Goal: Task Accomplishment & Management: Manage account settings

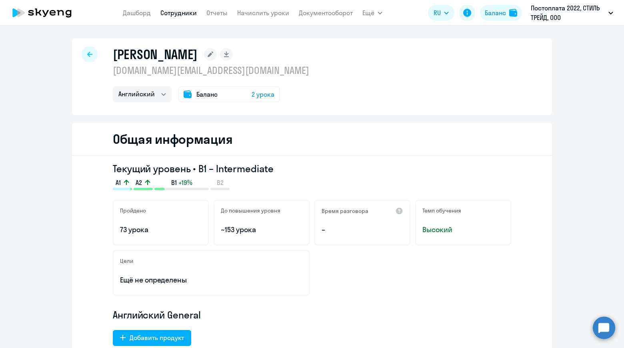
select select "english"
click at [339, 12] on link "Документооборот" at bounding box center [326, 13] width 54 height 8
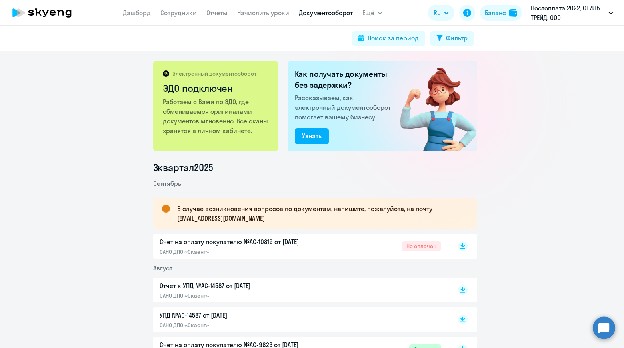
scroll to position [80, 0]
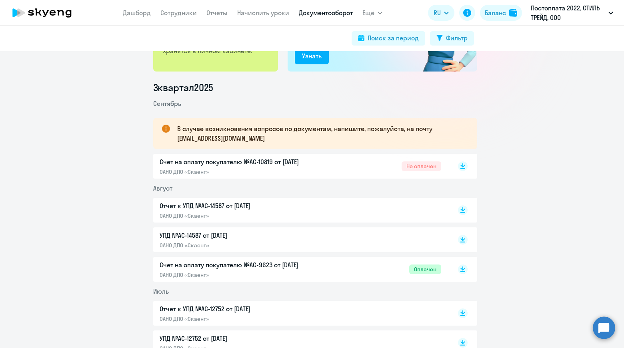
click at [404, 164] on span "Не оплачен" at bounding box center [421, 167] width 40 height 10
click at [410, 167] on span "Не оплачен" at bounding box center [421, 167] width 40 height 10
click at [415, 208] on div "Отчет к УПД №AC-14587 от [DATE] ОАНО ДПО «Скаенг»" at bounding box center [300, 210] width 281 height 18
click at [187, 13] on link "Сотрудники" at bounding box center [178, 13] width 36 height 8
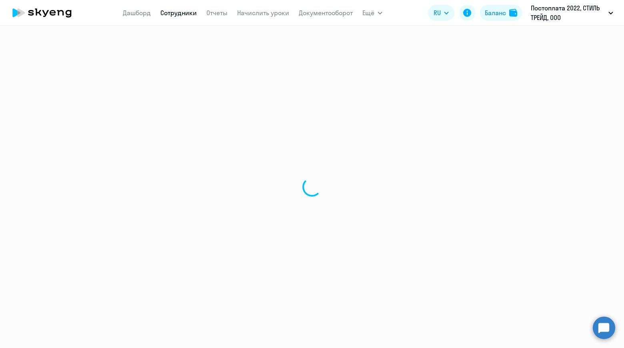
select select "30"
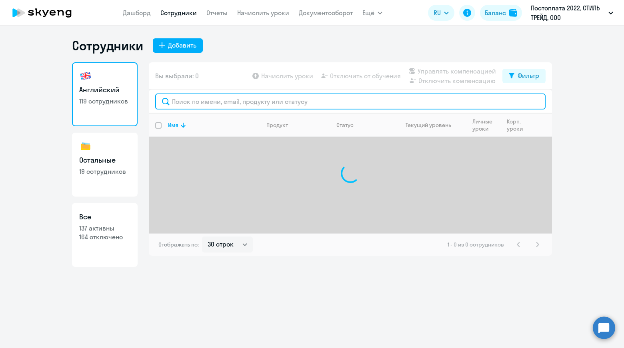
click at [269, 103] on input "text" at bounding box center [350, 102] width 390 height 16
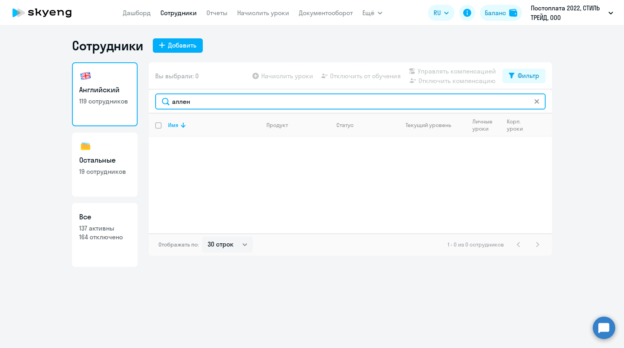
type input "аллен"
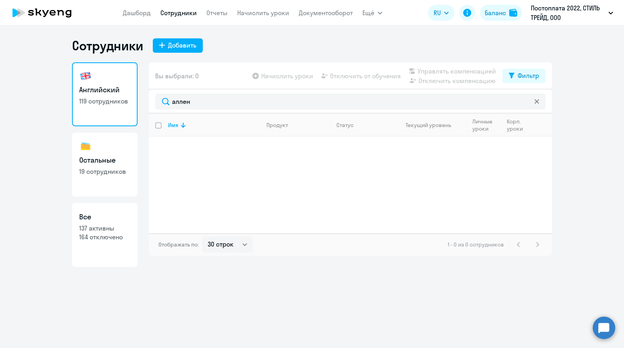
click at [536, 102] on icon at bounding box center [536, 101] width 4 height 4
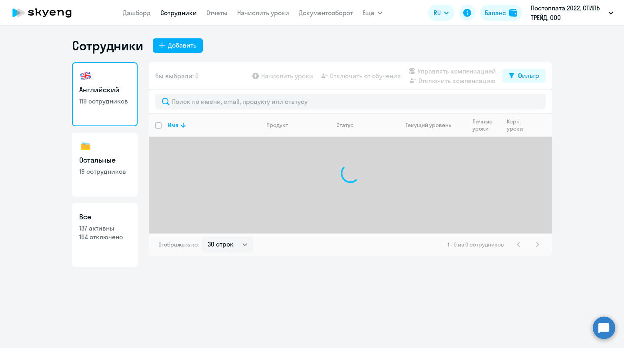
click at [582, 71] on ng-component "Сотрудники Добавить Английский 119 сотрудников Остальные 19 сотрудников Все 137…" at bounding box center [312, 152] width 624 height 229
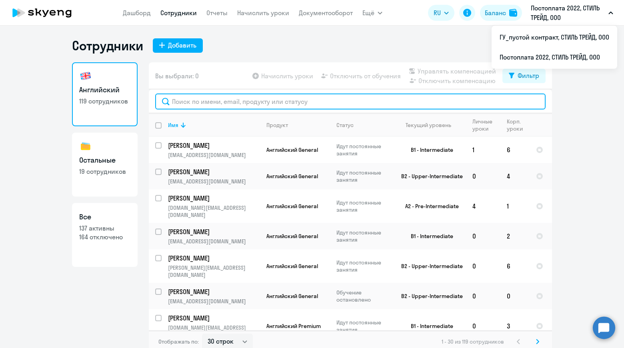
click at [251, 104] on input "text" at bounding box center [350, 102] width 390 height 16
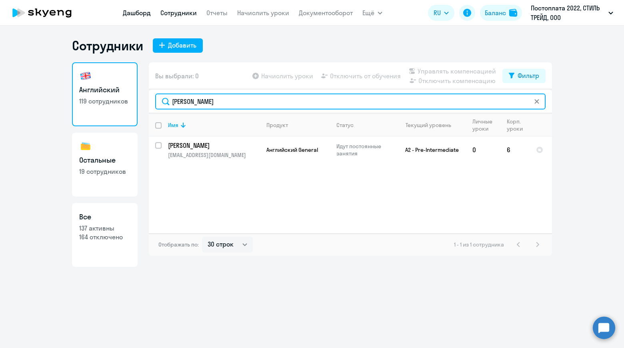
type input "[PERSON_NAME]"
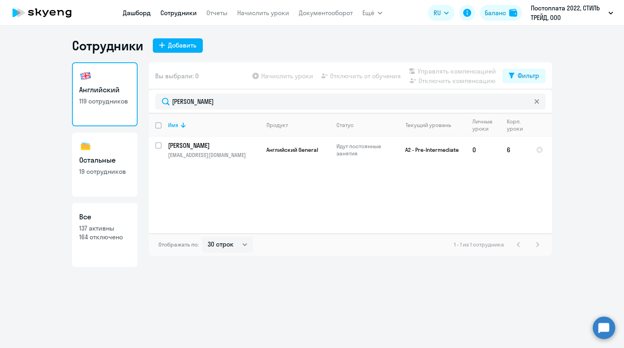
click at [134, 13] on link "Дашборд" at bounding box center [137, 13] width 28 height 8
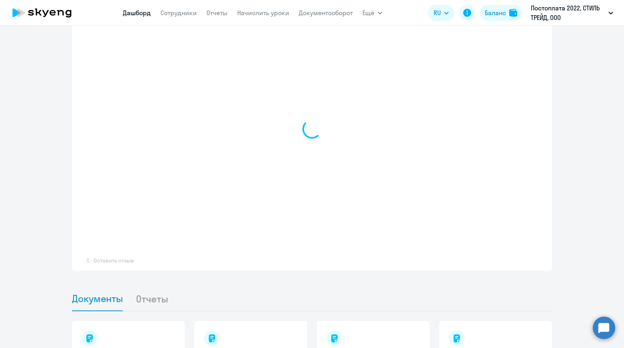
scroll to position [440, 0]
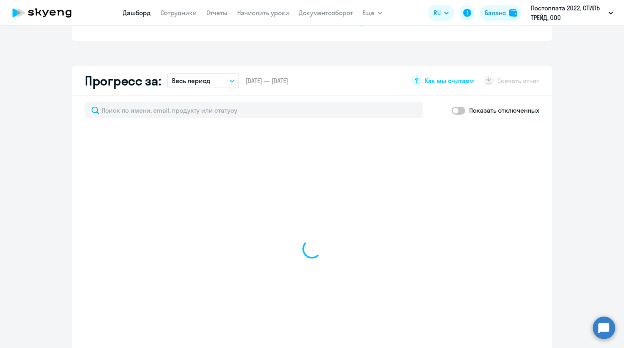
click at [459, 110] on span at bounding box center [458, 111] width 14 height 8
click at [451, 110] on input "checkbox" at bounding box center [451, 110] width 0 height 0
checkbox input "true"
select select "30"
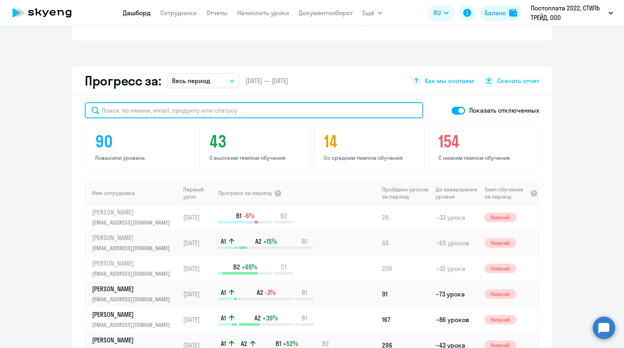
click at [200, 112] on input "text" at bounding box center [254, 110] width 338 height 16
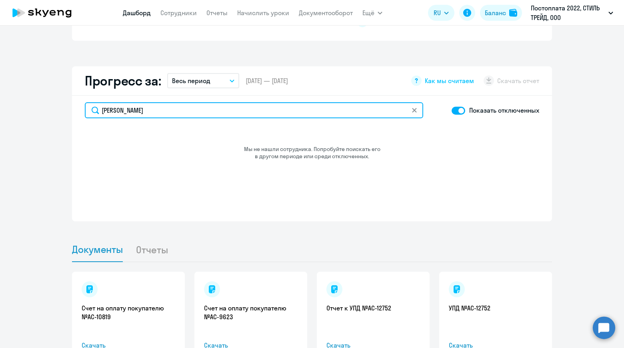
type input "[PERSON_NAME]"
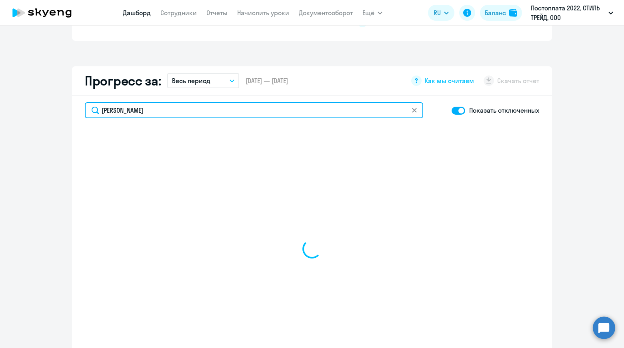
select select "30"
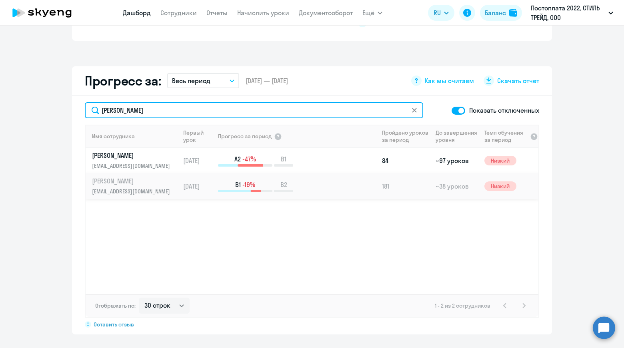
type input "[PERSON_NAME]"
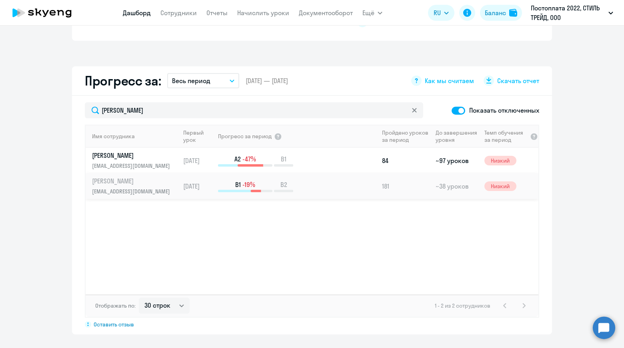
click at [128, 181] on p "[PERSON_NAME]" at bounding box center [133, 181] width 82 height 9
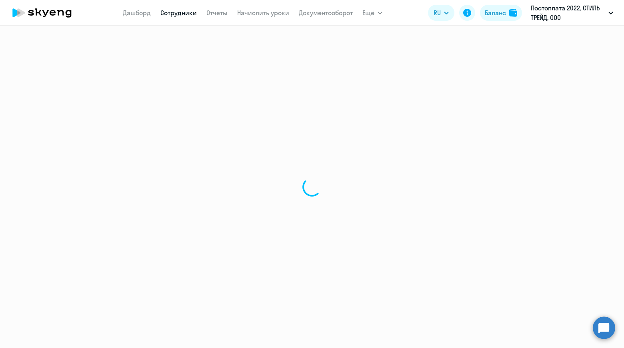
select select "english"
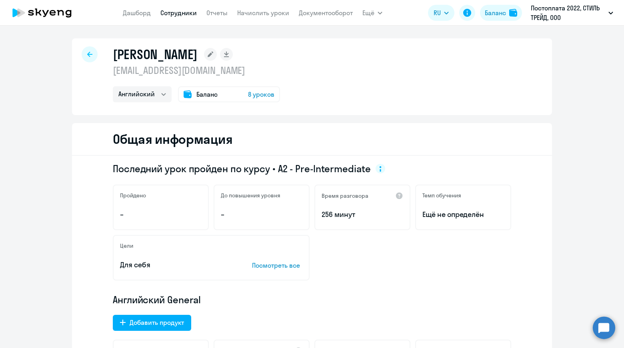
click at [255, 96] on span "8 уроков" at bounding box center [261, 95] width 26 height 10
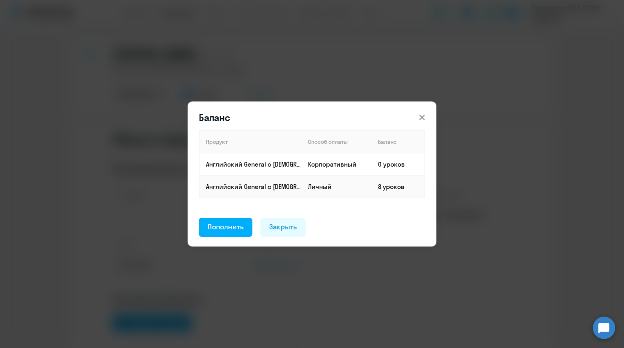
click at [427, 112] on button at bounding box center [422, 118] width 16 height 16
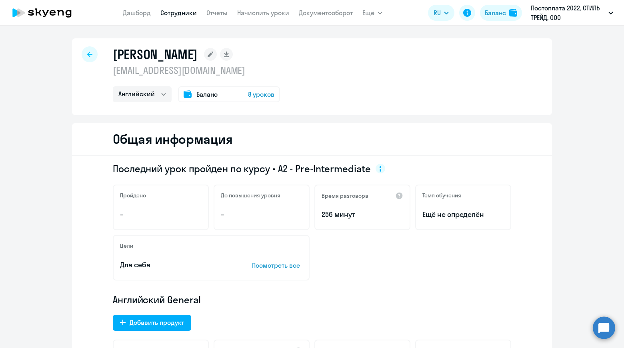
click at [178, 11] on link "Сотрудники" at bounding box center [178, 13] width 36 height 8
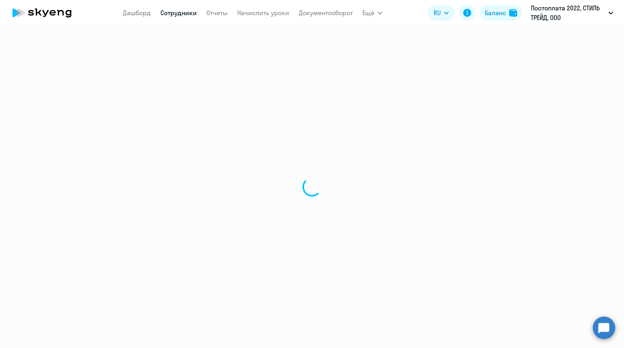
select select "30"
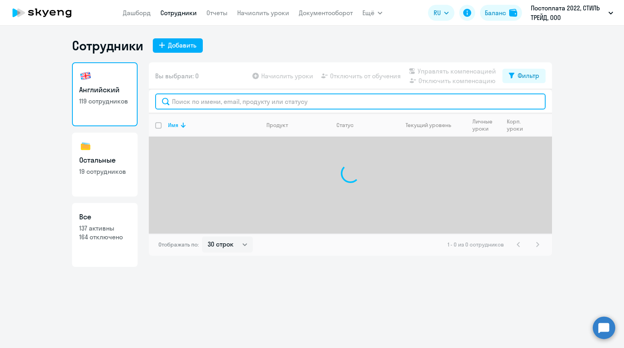
click at [277, 95] on input "text" at bounding box center [350, 102] width 390 height 16
type input "r"
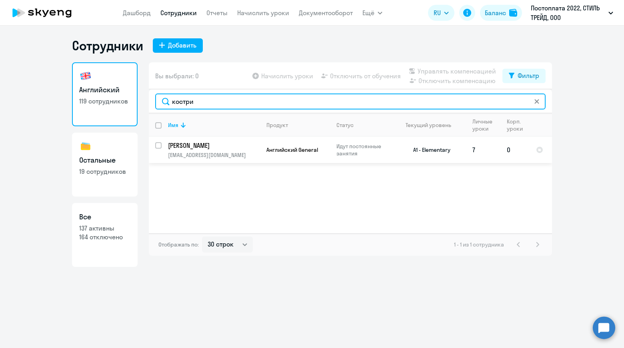
type input "костри"
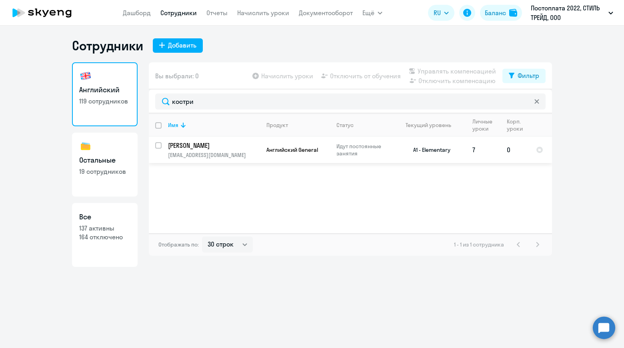
click at [206, 147] on p "[PERSON_NAME]" at bounding box center [213, 145] width 90 height 9
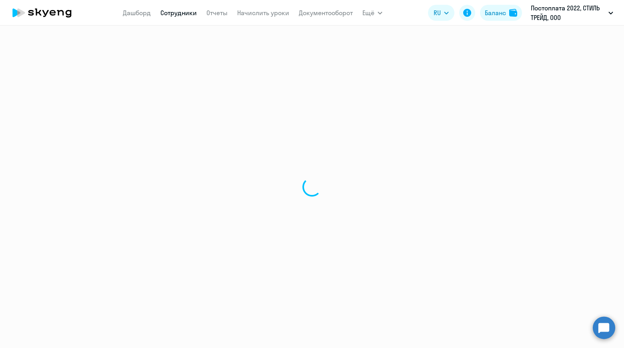
select select "english"
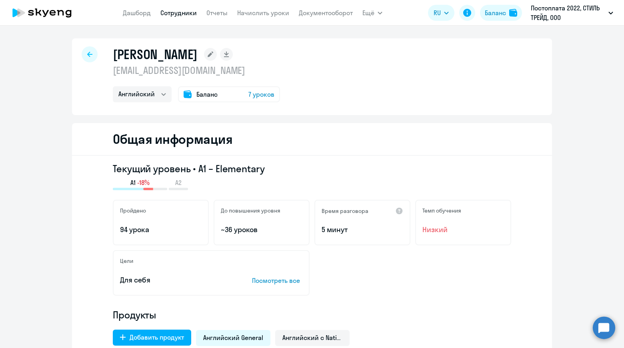
click at [87, 55] on icon at bounding box center [89, 54] width 5 height 5
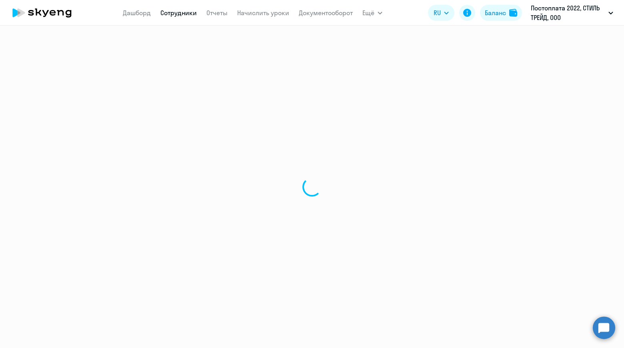
select select "30"
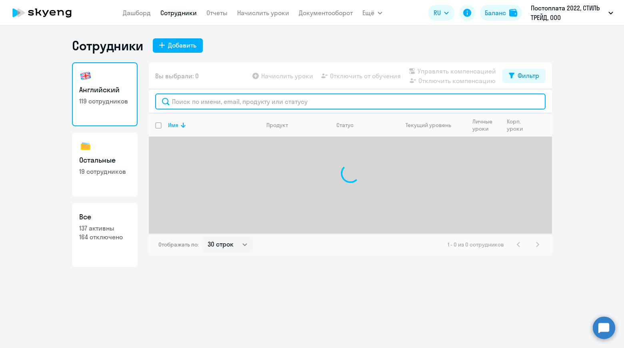
click at [211, 102] on input "text" at bounding box center [350, 102] width 390 height 16
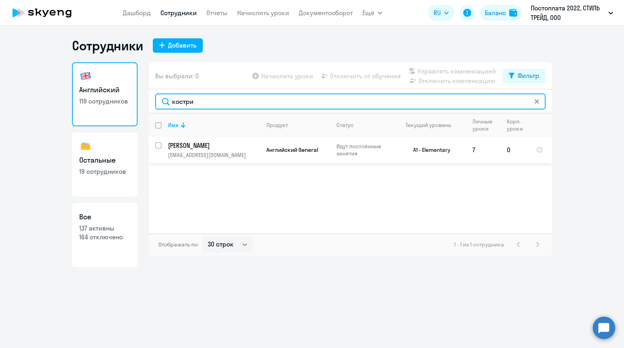
type input "костри"
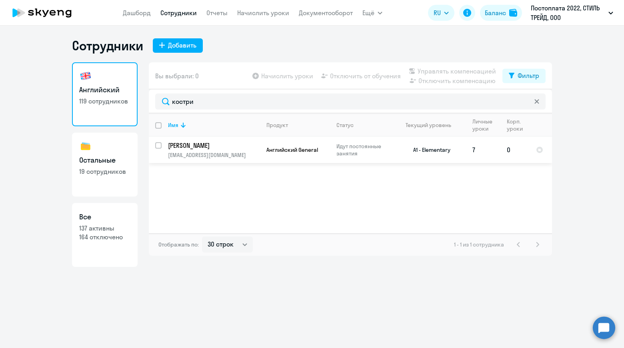
click at [158, 146] on input "select row 5690163" at bounding box center [163, 150] width 16 height 16
checkbox input "true"
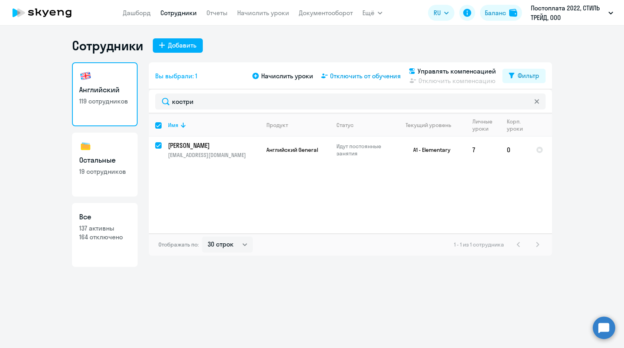
click at [361, 80] on span "Отключить от обучения" at bounding box center [365, 76] width 71 height 10
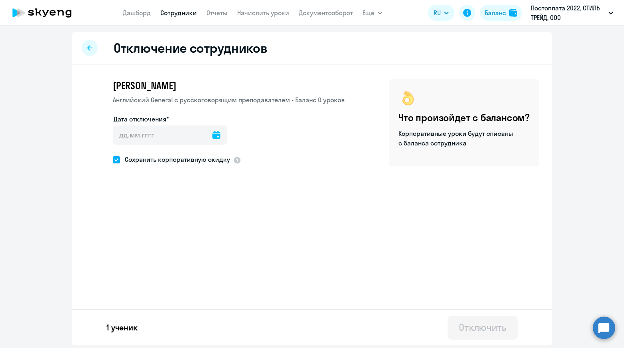
click at [213, 136] on icon at bounding box center [216, 135] width 8 height 8
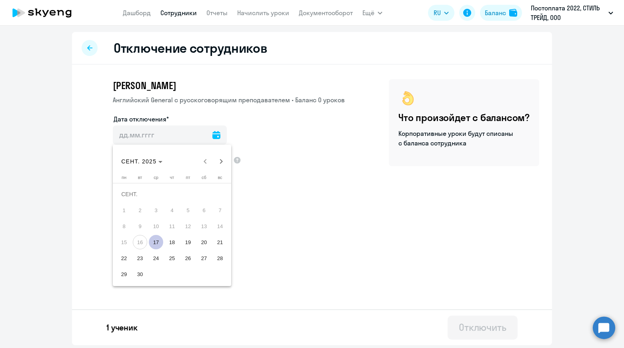
click at [156, 243] on span "17" at bounding box center [156, 242] width 14 height 14
type input "[DATE]"
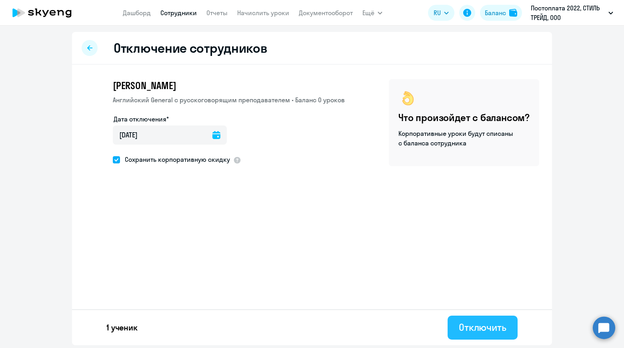
click at [472, 325] on div "Отключить" at bounding box center [483, 327] width 48 height 13
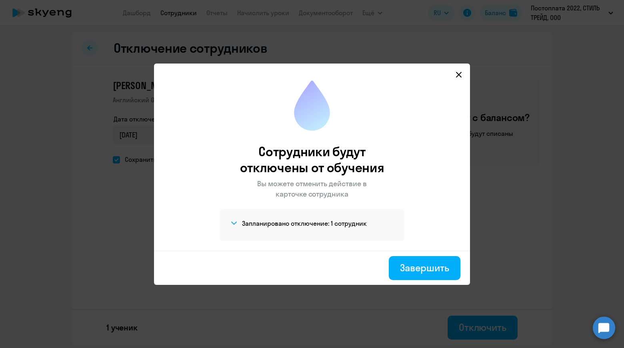
click at [459, 76] on icon at bounding box center [458, 75] width 6 height 6
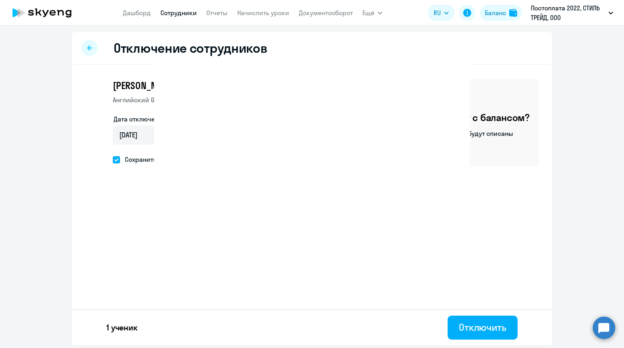
select select "30"
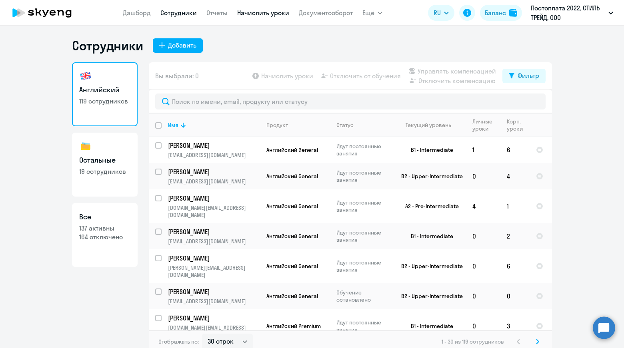
click at [283, 13] on link "Начислить уроки" at bounding box center [263, 13] width 52 height 8
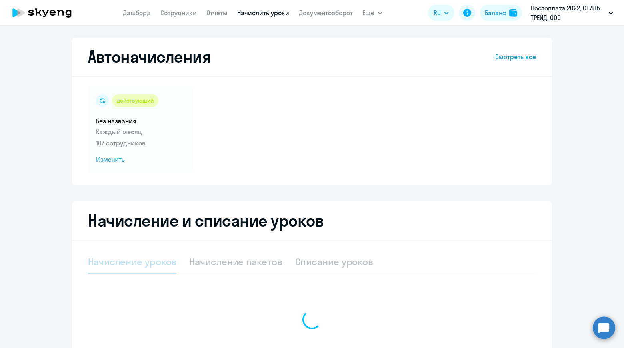
scroll to position [86, 0]
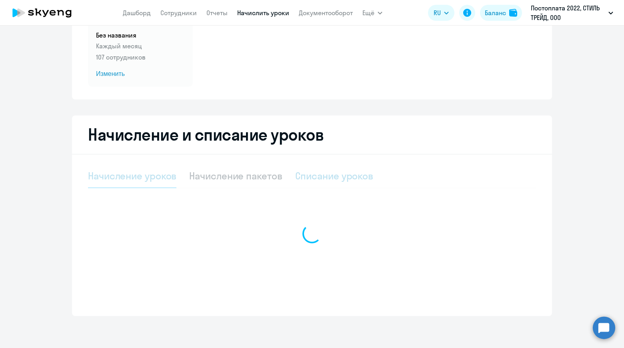
select select "10"
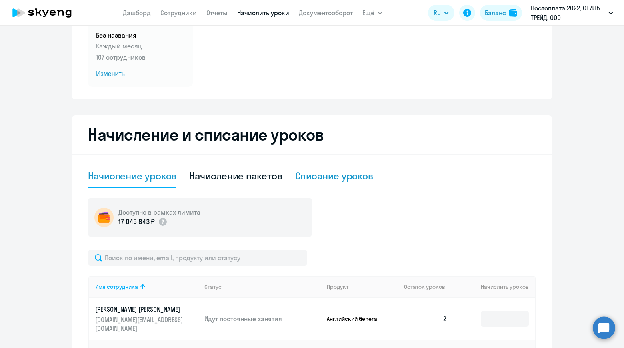
click at [337, 181] on div "Списание уроков" at bounding box center [334, 176] width 78 height 13
select select "10"
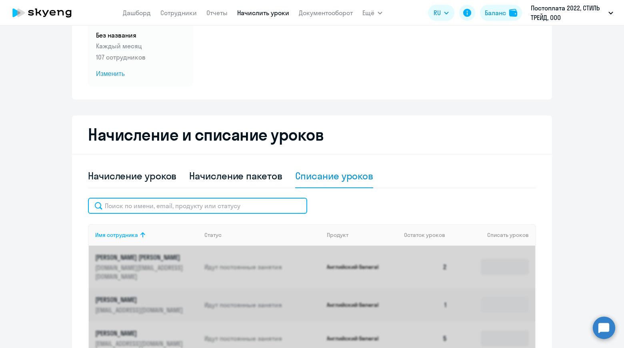
click at [185, 207] on input "text" at bounding box center [197, 206] width 219 height 16
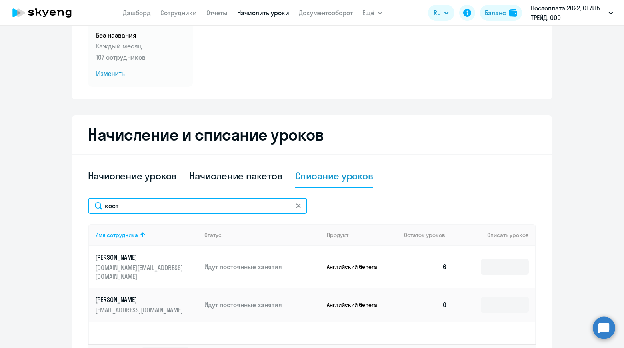
type input "кост"
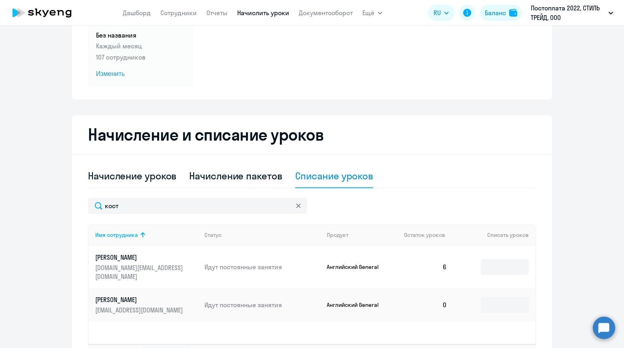
click at [137, 295] on p "[PERSON_NAME]" at bounding box center [140, 299] width 90 height 9
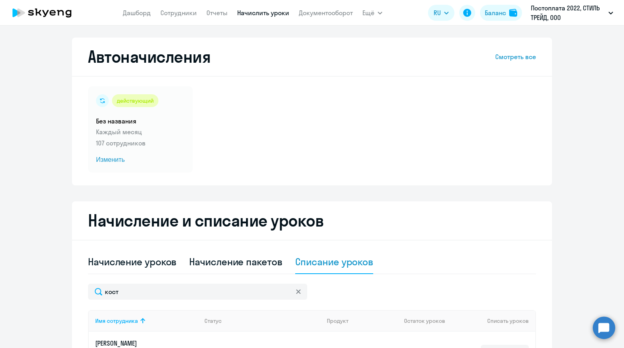
select select "english"
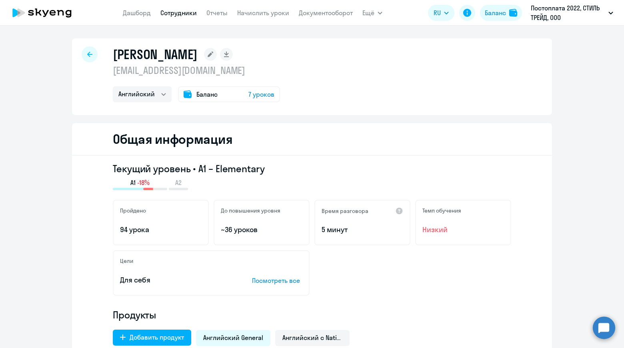
click at [255, 94] on span "7 уроков" at bounding box center [261, 95] width 26 height 10
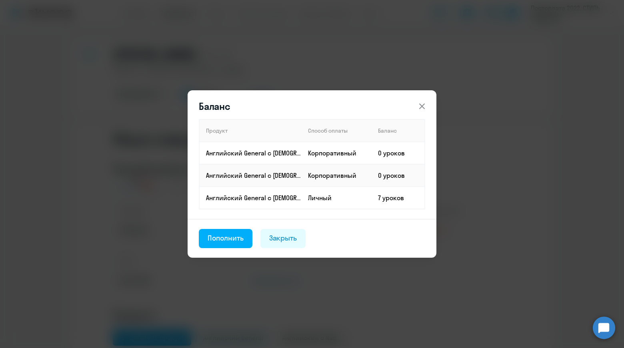
click at [424, 105] on icon at bounding box center [422, 107] width 10 height 10
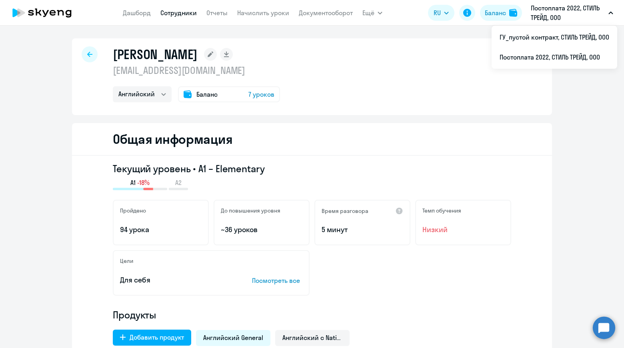
click at [182, 13] on link "Сотрудники" at bounding box center [178, 13] width 36 height 8
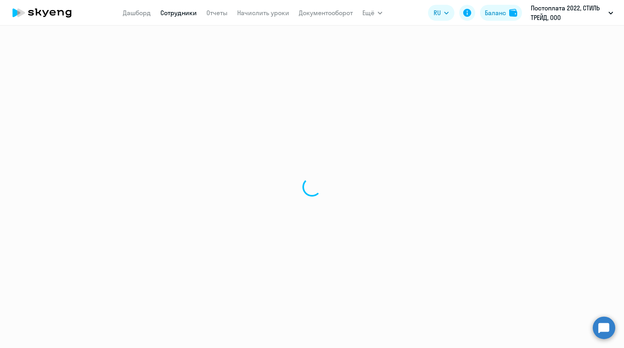
select select "30"
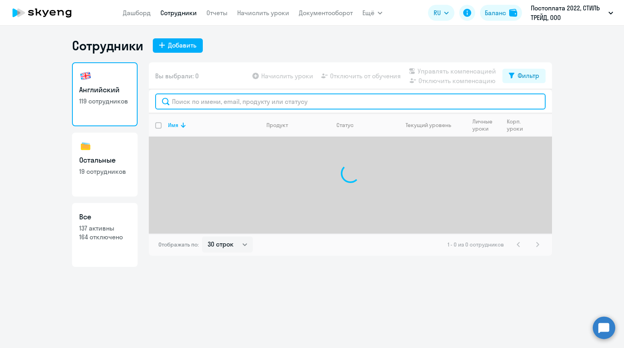
click at [257, 99] on input "text" at bounding box center [350, 102] width 390 height 16
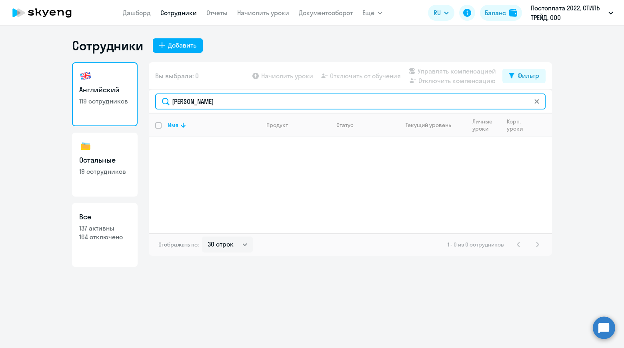
drag, startPoint x: 213, startPoint y: 106, endPoint x: 147, endPoint y: 104, distance: 66.4
click at [147, 104] on div "Английский 119 сотрудников Остальные 19 сотрудников Все 137 активны 164 отключе…" at bounding box center [312, 164] width 480 height 205
type input "[PERSON_NAME]"
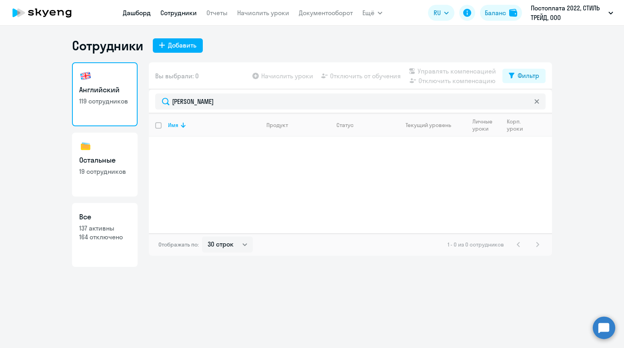
click at [133, 12] on link "Дашборд" at bounding box center [137, 13] width 28 height 8
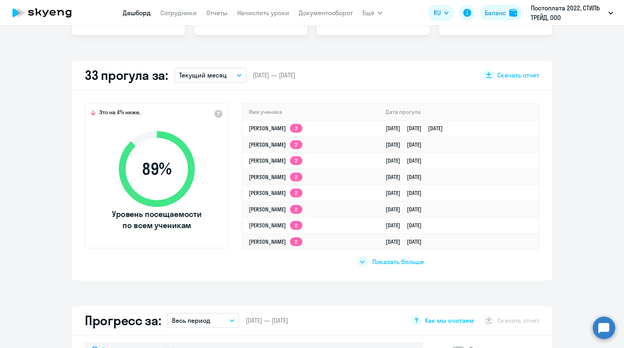
scroll to position [400, 0]
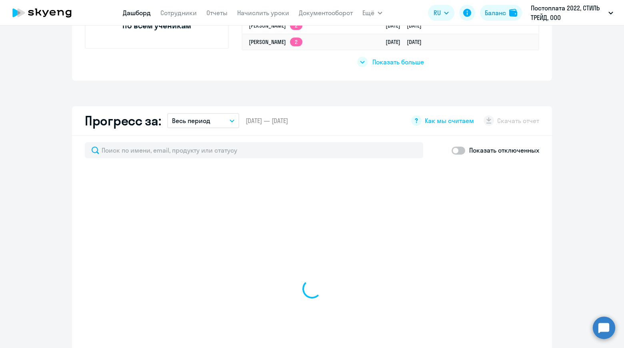
click at [458, 152] on span at bounding box center [458, 151] width 14 height 8
click at [451, 151] on input "checkbox" at bounding box center [451, 150] width 0 height 0
checkbox input "true"
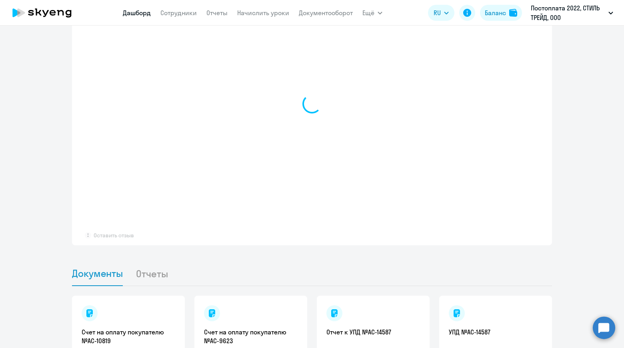
scroll to position [465, 0]
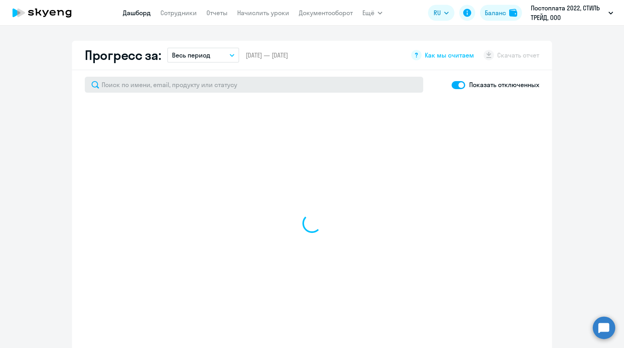
select select "30"
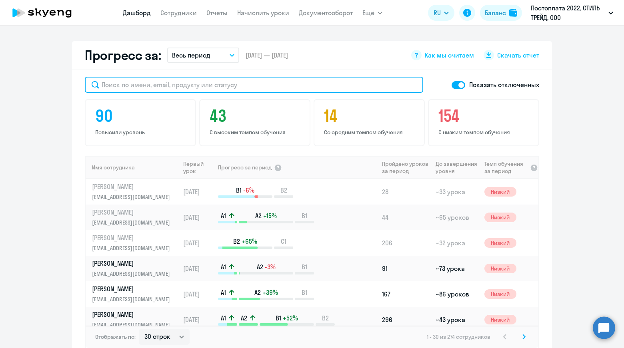
click at [289, 91] on input "text" at bounding box center [254, 85] width 338 height 16
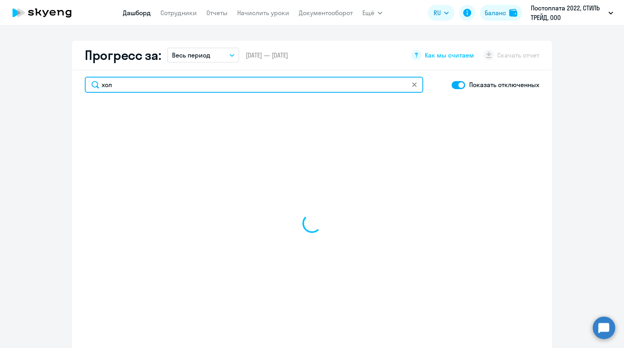
type input "холо"
select select "30"
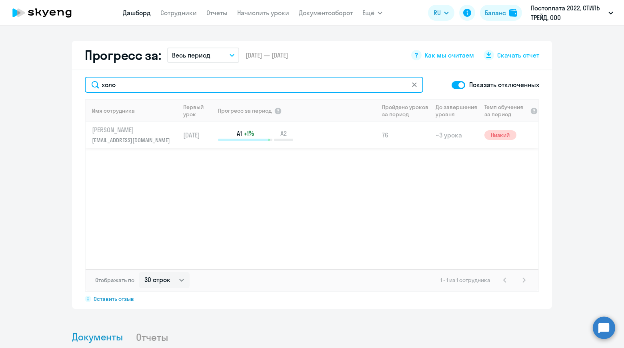
type input "холо"
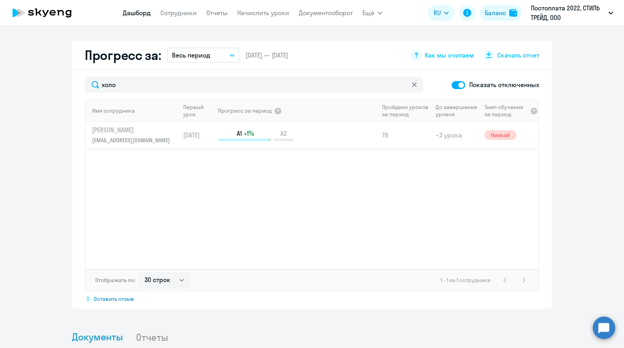
click at [132, 132] on p "[PERSON_NAME]" at bounding box center [133, 130] width 82 height 9
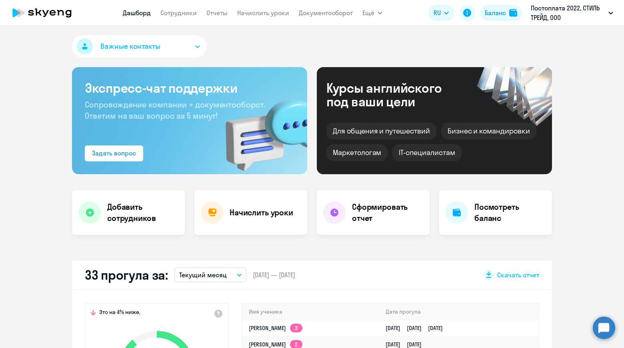
select select "english"
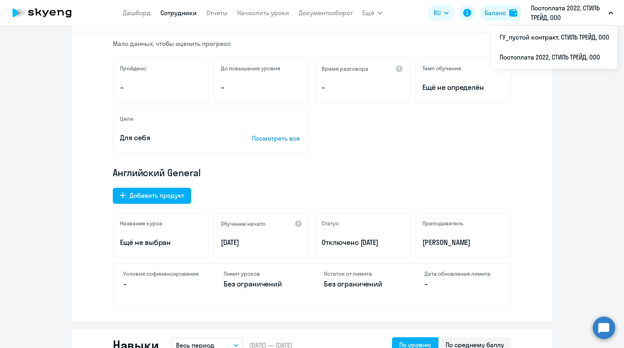
scroll to position [80, 0]
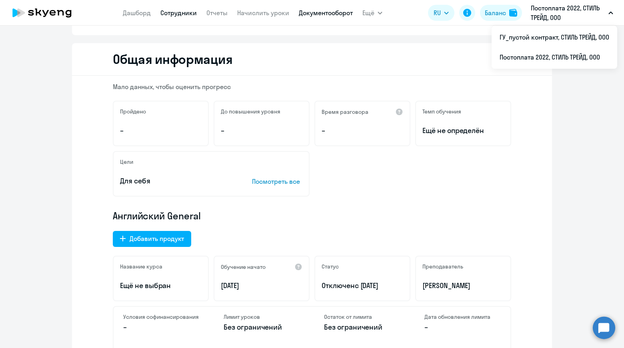
click at [327, 12] on link "Документооборот" at bounding box center [326, 13] width 54 height 8
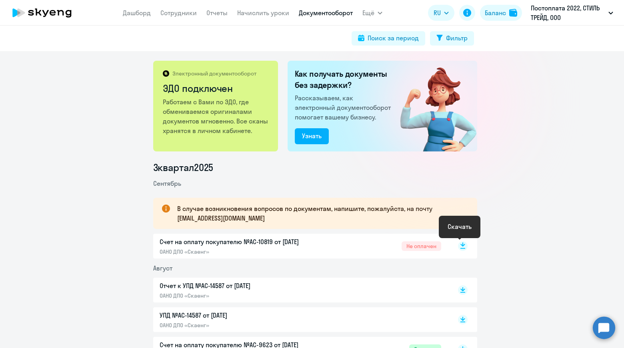
click at [461, 246] on rect at bounding box center [463, 246] width 10 height 10
click at [213, 11] on link "Отчеты" at bounding box center [216, 13] width 21 height 8
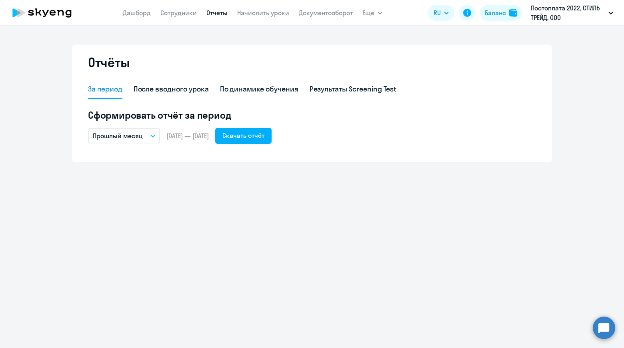
click at [153, 138] on button "Прошлый месяц" at bounding box center [124, 135] width 72 height 15
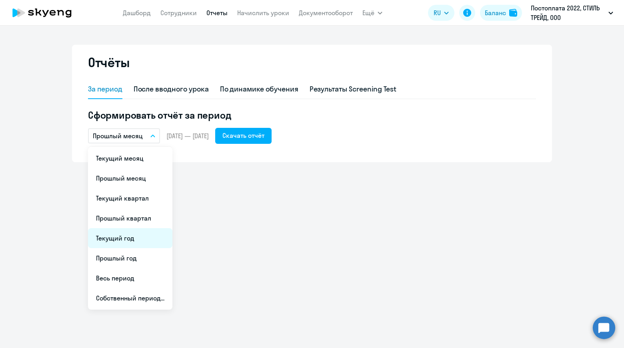
click at [134, 242] on li "Текущий год" at bounding box center [130, 238] width 84 height 20
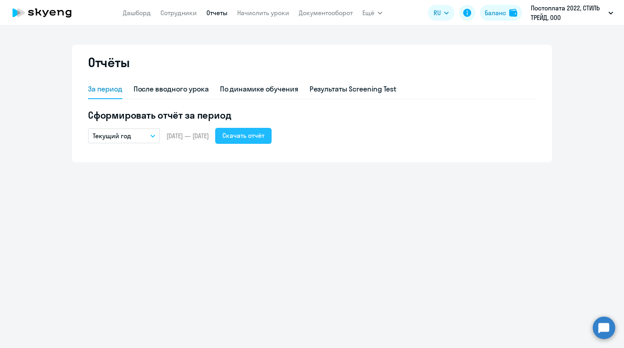
click at [264, 137] on div "Скачать отчёт" at bounding box center [243, 136] width 42 height 10
click at [145, 14] on link "Дашборд" at bounding box center [137, 13] width 28 height 8
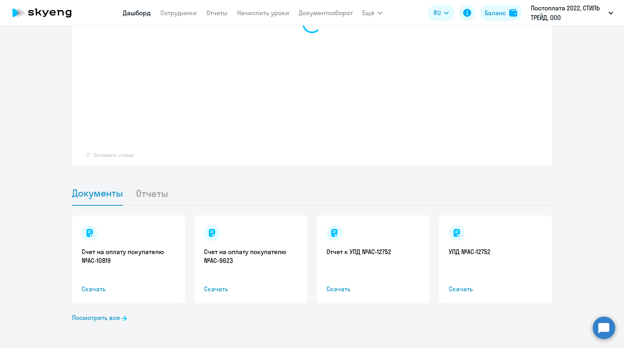
scroll to position [425, 0]
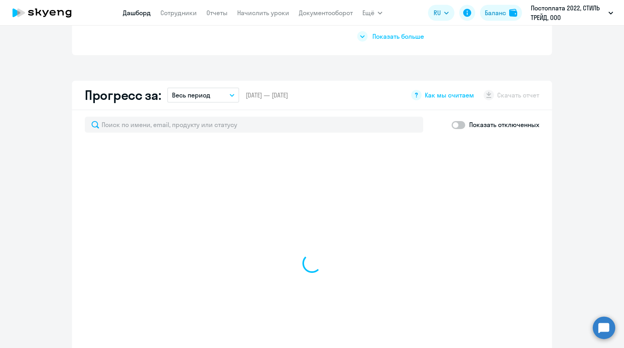
click at [209, 95] on button "Весь период" at bounding box center [203, 95] width 72 height 15
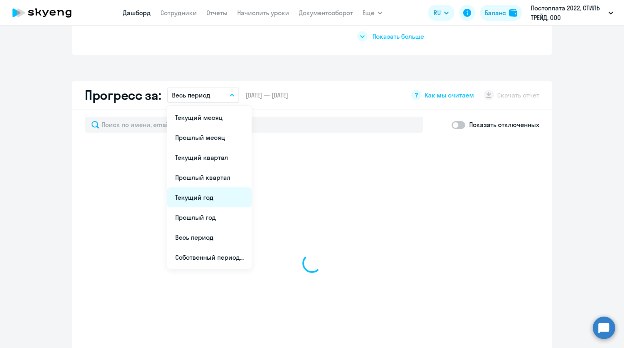
click at [214, 202] on li "Текущий год" at bounding box center [209, 198] width 84 height 20
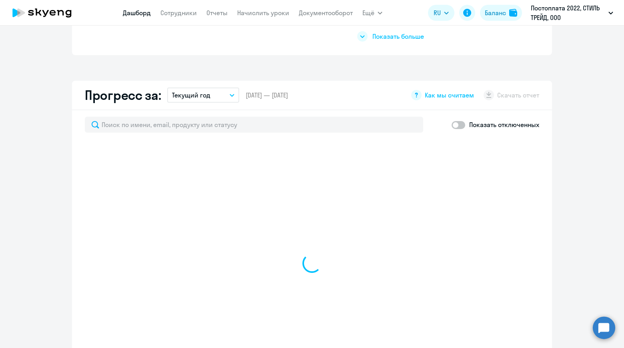
select select "30"
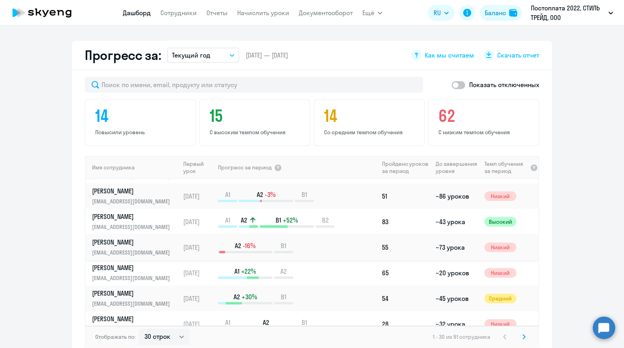
scroll to position [0, 0]
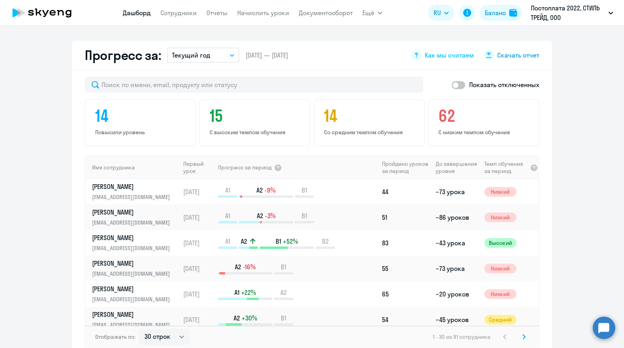
click at [510, 56] on span "Скачать отчет" at bounding box center [518, 55] width 42 height 9
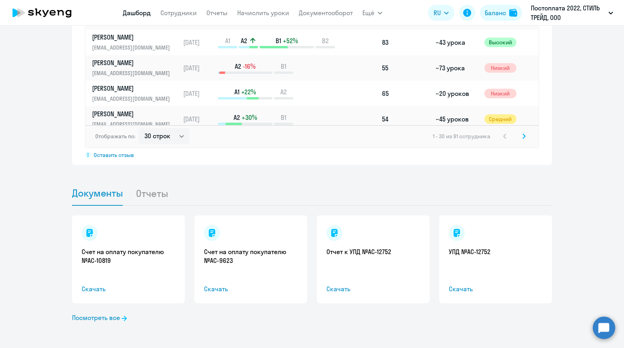
scroll to position [626, 0]
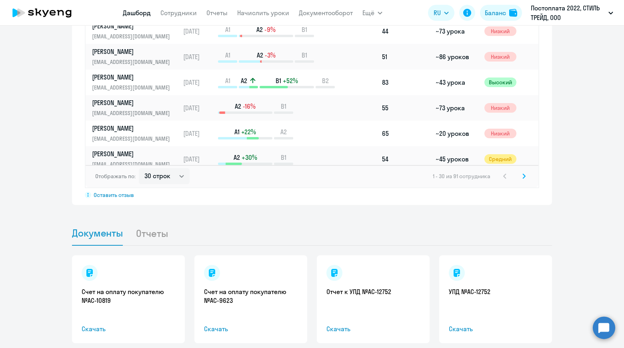
click at [149, 237] on li "Отчеты" at bounding box center [158, 233] width 45 height 24
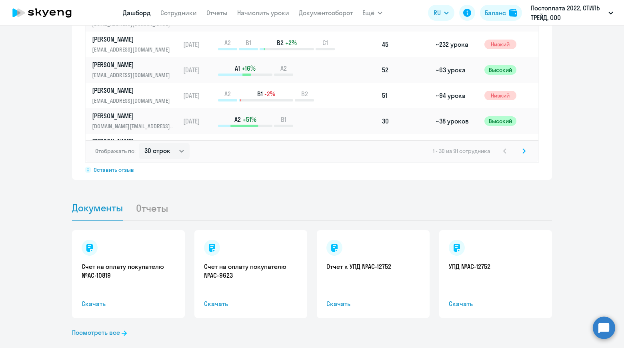
scroll to position [666, 0]
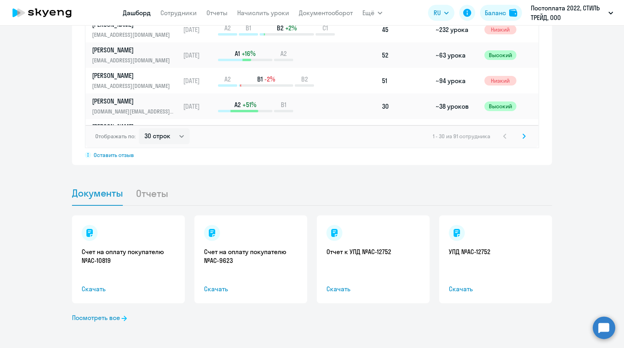
click at [151, 194] on li "Отчеты" at bounding box center [158, 193] width 45 height 24
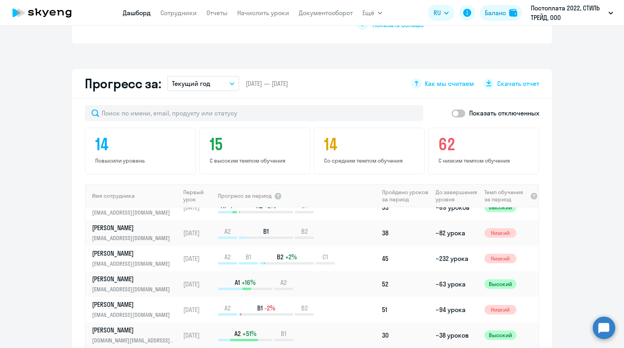
scroll to position [426, 0]
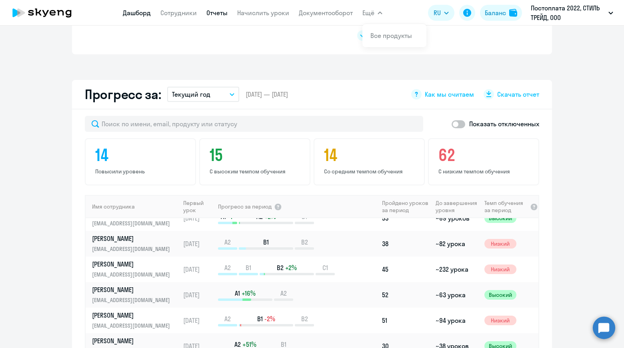
click at [212, 16] on link "Отчеты" at bounding box center [216, 13] width 21 height 8
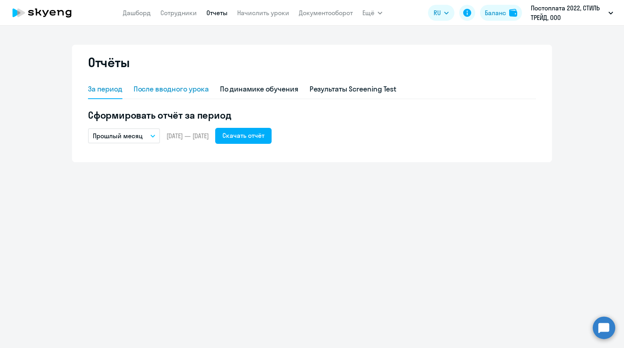
click at [190, 94] on div "После вводного урока" at bounding box center [171, 89] width 75 height 10
select select "10"
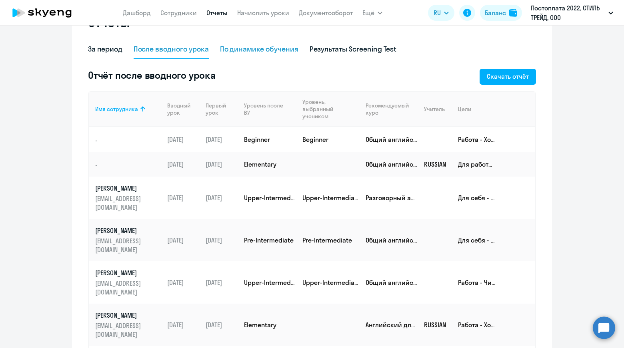
click at [243, 51] on div "По динамике обучения" at bounding box center [259, 49] width 78 height 10
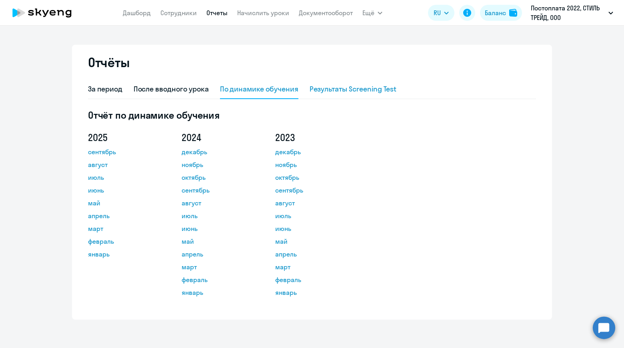
click at [325, 88] on div "Результаты Screening Test" at bounding box center [352, 89] width 87 height 10
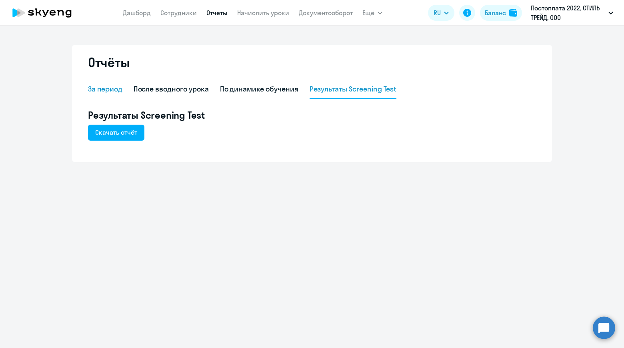
click at [106, 92] on div "За период" at bounding box center [105, 89] width 34 height 10
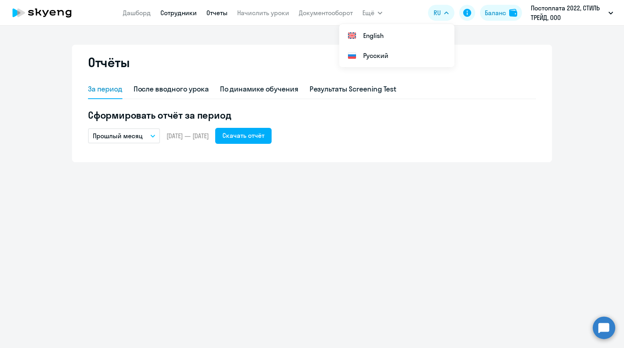
click at [183, 12] on link "Сотрудники" at bounding box center [178, 13] width 36 height 8
select select "30"
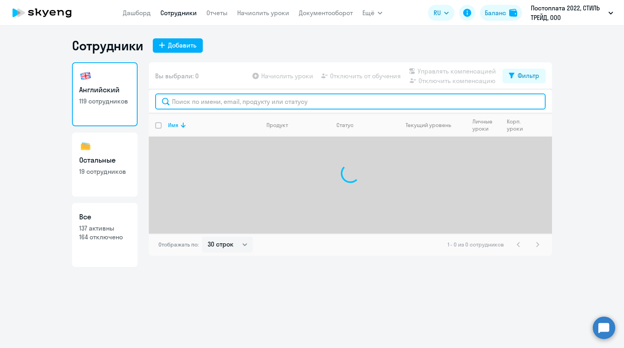
click at [189, 101] on input "text" at bounding box center [350, 102] width 390 height 16
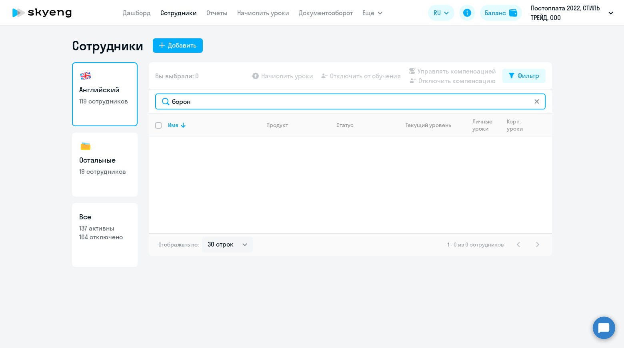
type input "борон"
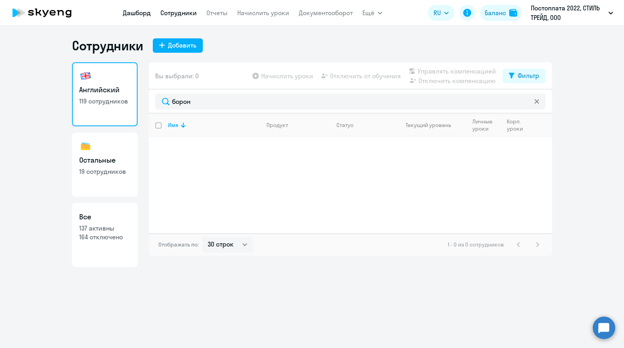
click at [135, 16] on link "Дашборд" at bounding box center [137, 13] width 28 height 8
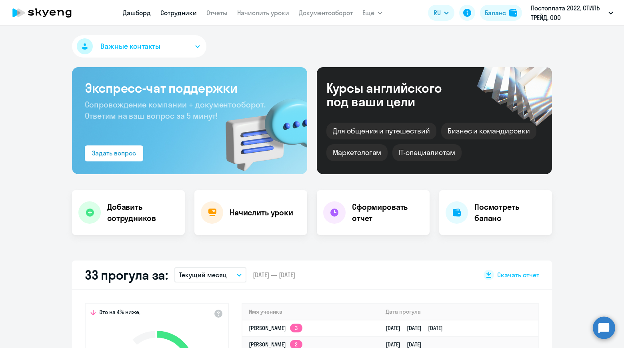
click at [177, 12] on link "Сотрудники" at bounding box center [178, 13] width 36 height 8
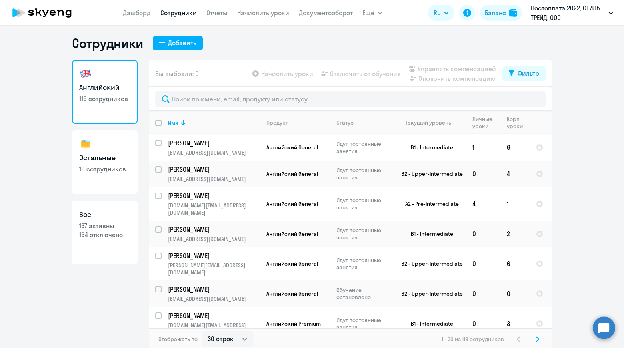
scroll to position [5, 0]
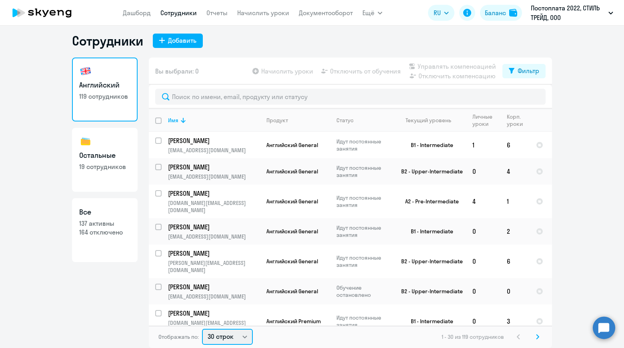
click at [231, 336] on select "30 строк 50 строк 100 строк" at bounding box center [227, 337] width 51 height 16
select select "100"
click at [202, 329] on select "30 строк 50 строк 100 строк" at bounding box center [227, 337] width 51 height 16
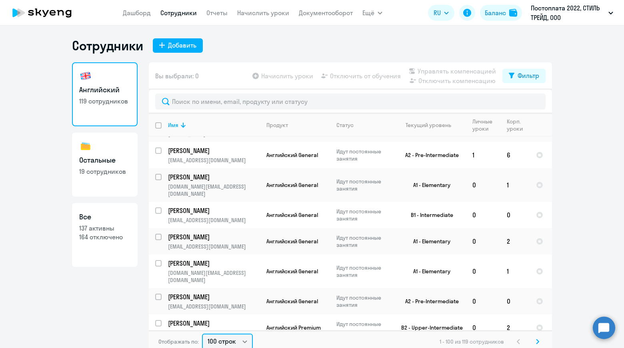
scroll to position [0, 0]
click at [112, 152] on link "Остальные 19 сотрудников" at bounding box center [105, 165] width 66 height 64
select select "30"
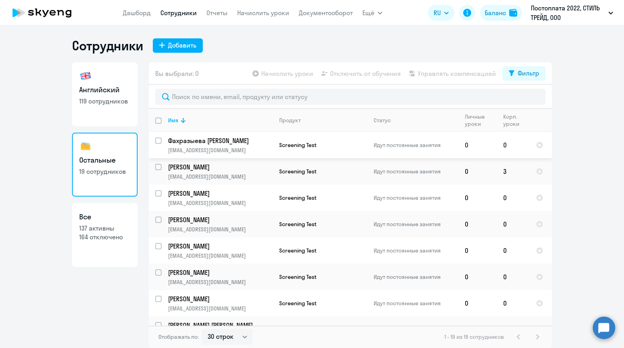
click at [160, 142] on input "select row 3409397" at bounding box center [163, 146] width 16 height 16
checkbox input "true"
click at [160, 167] on input "select row 38892365" at bounding box center [163, 172] width 16 height 16
checkbox input "true"
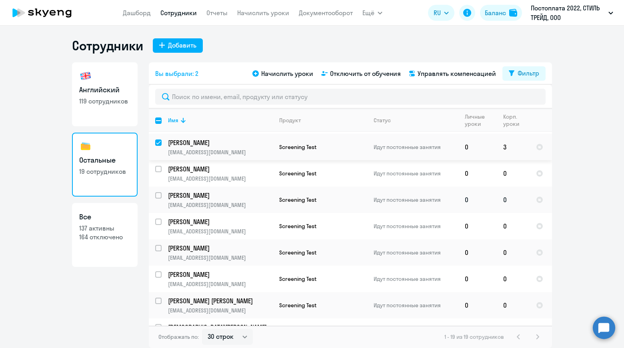
scroll to position [40, 0]
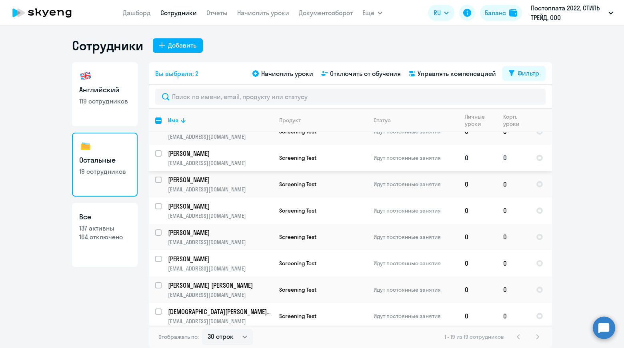
drag, startPoint x: 156, startPoint y: 155, endPoint x: 170, endPoint y: 170, distance: 19.5
click at [156, 155] on input "select row 20692271" at bounding box center [163, 158] width 16 height 16
checkbox input "true"
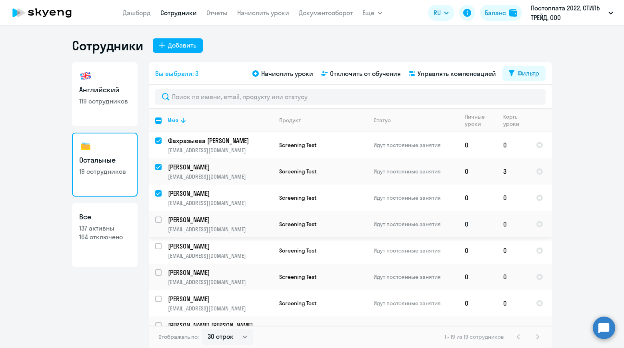
click at [160, 219] on input "select row 38934262" at bounding box center [163, 225] width 16 height 16
checkbox input "true"
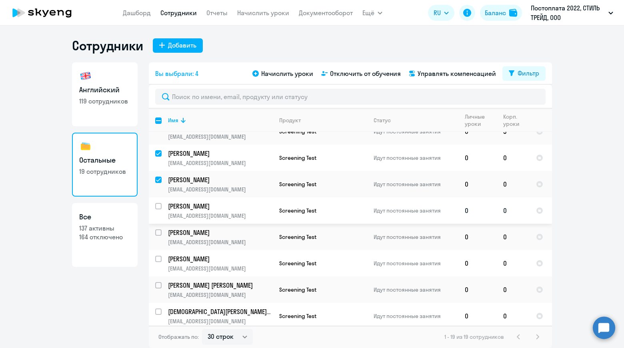
click at [161, 205] on input "select row 38715334" at bounding box center [163, 211] width 16 height 16
checkbox input "true"
click at [158, 231] on input "select row 38627563" at bounding box center [163, 237] width 16 height 16
checkbox input "true"
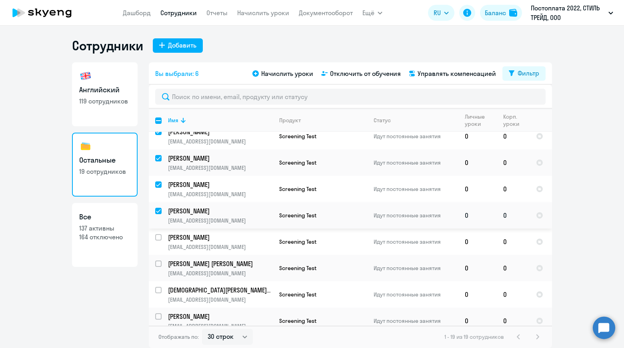
scroll to position [80, 0]
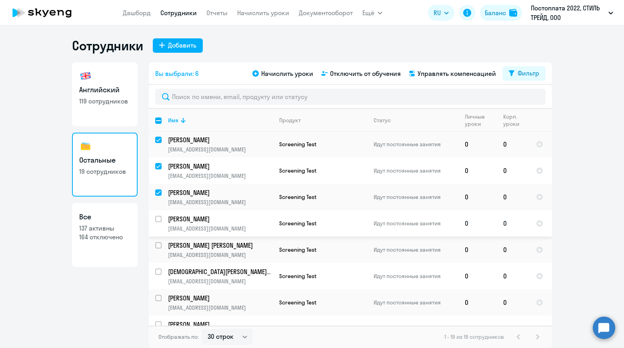
click at [160, 217] on input "select row 20692460" at bounding box center [163, 224] width 16 height 16
checkbox input "true"
click at [157, 242] on input "select row 20692494" at bounding box center [163, 250] width 16 height 16
checkbox input "true"
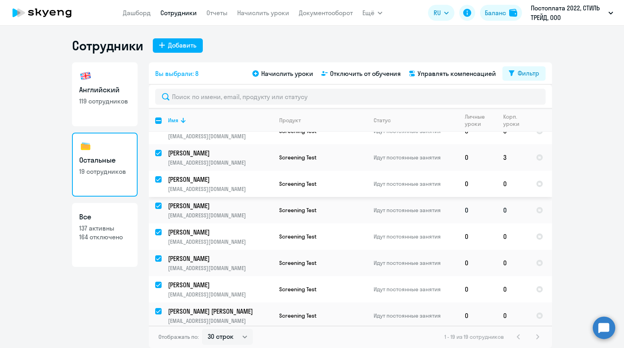
scroll to position [0, 0]
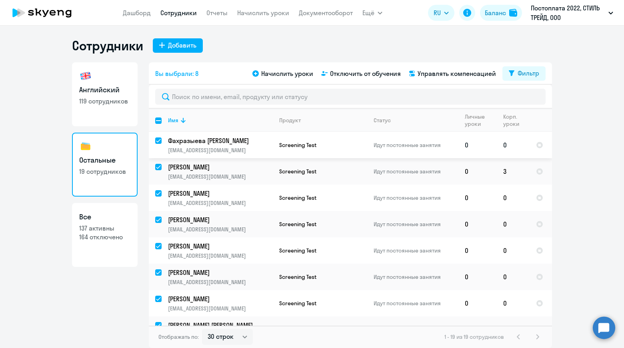
click at [159, 137] on div at bounding box center [158, 140] width 19 height 19
checkbox input "false"
click at [157, 168] on input "deselect row 38892365" at bounding box center [163, 172] width 16 height 16
checkbox input "false"
click at [160, 196] on input "deselect row 20692271" at bounding box center [163, 198] width 16 height 16
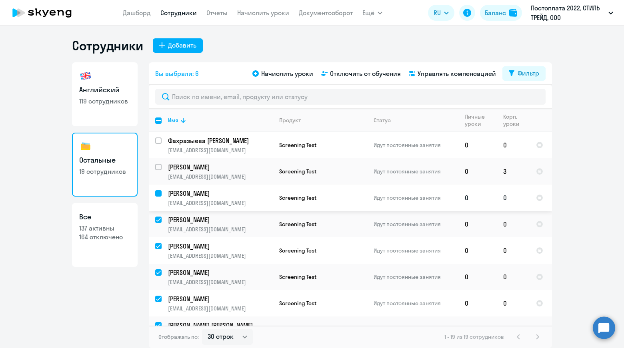
checkbox input "false"
click at [159, 219] on input "deselect row 38934262" at bounding box center [163, 225] width 16 height 16
checkbox input "false"
click at [159, 247] on input "deselect row 38715334" at bounding box center [163, 251] width 16 height 16
checkbox input "false"
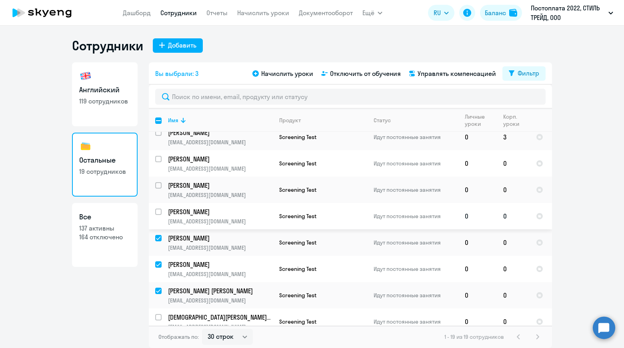
scroll to position [80, 0]
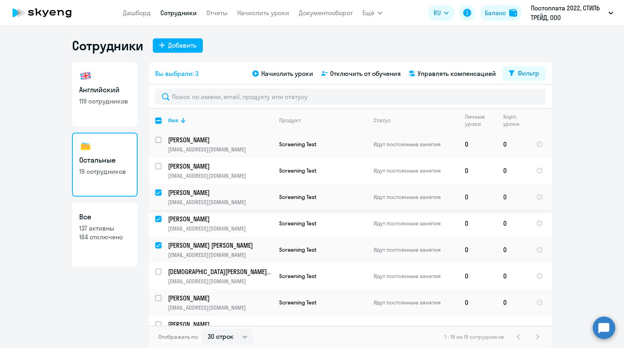
click at [157, 192] on input "deselect row 38627563" at bounding box center [163, 198] width 16 height 16
checkbox input "false"
drag, startPoint x: 158, startPoint y: 218, endPoint x: 158, endPoint y: 223, distance: 4.5
click at [158, 219] on input "deselect row 20692460" at bounding box center [163, 224] width 16 height 16
checkbox input "false"
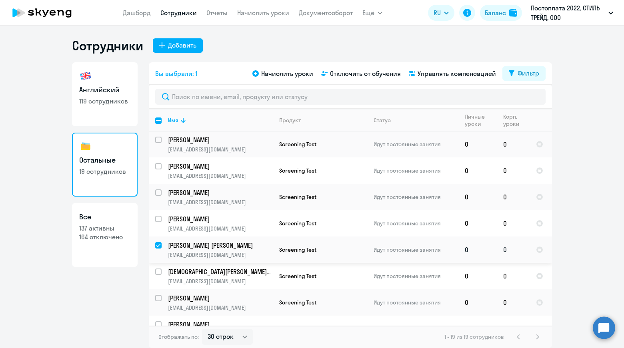
click at [159, 242] on input "deselect row 20692494" at bounding box center [163, 250] width 16 height 16
checkbox input "false"
click at [119, 235] on p "164 отключено" at bounding box center [104, 237] width 51 height 9
select select "30"
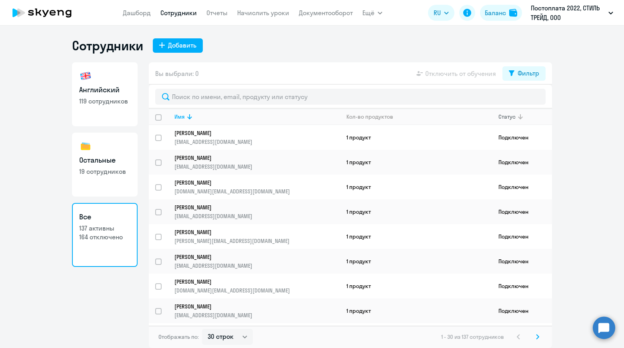
click at [520, 118] on icon at bounding box center [520, 116] width 5 height 5
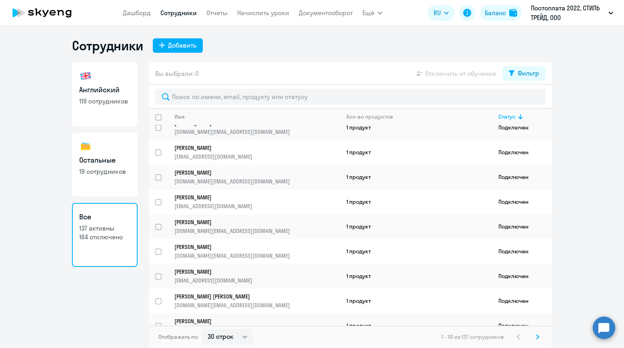
click at [96, 75] on link "Английский 119 сотрудников" at bounding box center [105, 94] width 66 height 64
select select "30"
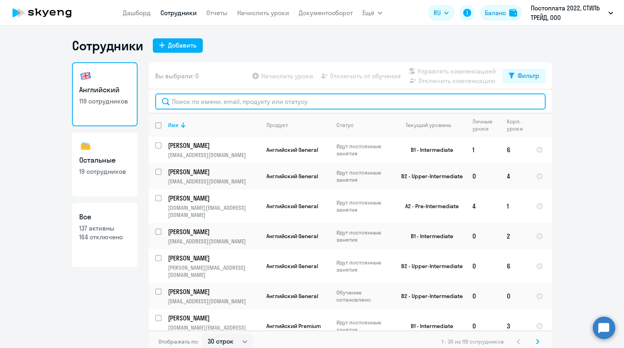
click at [244, 105] on input "text" at bounding box center [350, 102] width 390 height 16
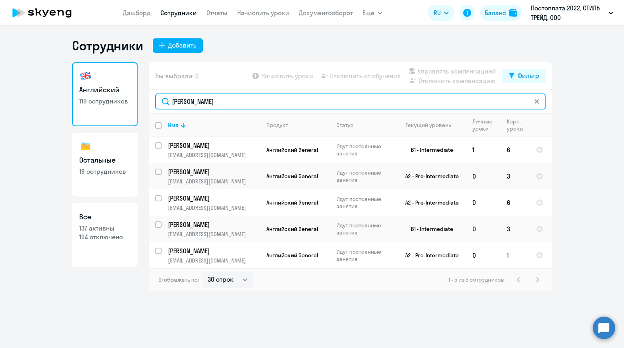
drag, startPoint x: 202, startPoint y: 100, endPoint x: 191, endPoint y: 100, distance: 10.8
click at [191, 100] on input "[PERSON_NAME]" at bounding box center [350, 102] width 390 height 16
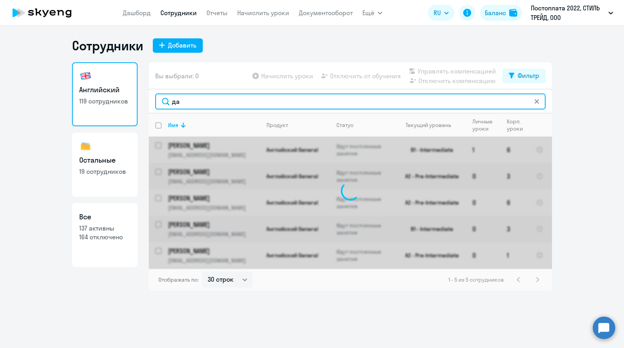
type input "д"
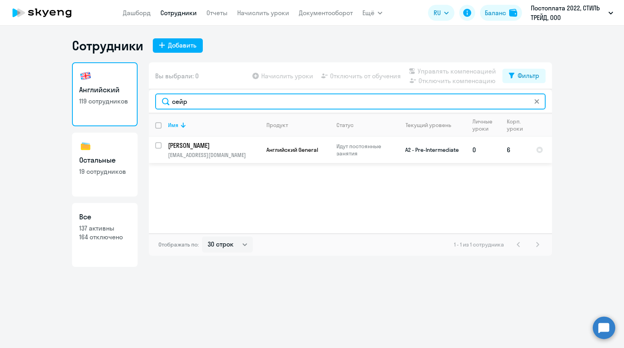
type input "сейр"
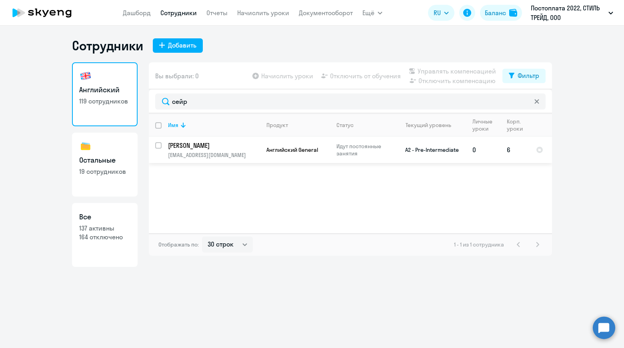
click at [201, 148] on p "[PERSON_NAME]" at bounding box center [213, 145] width 90 height 9
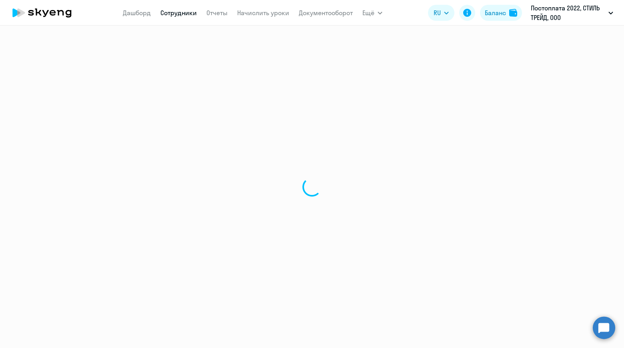
select select "english"
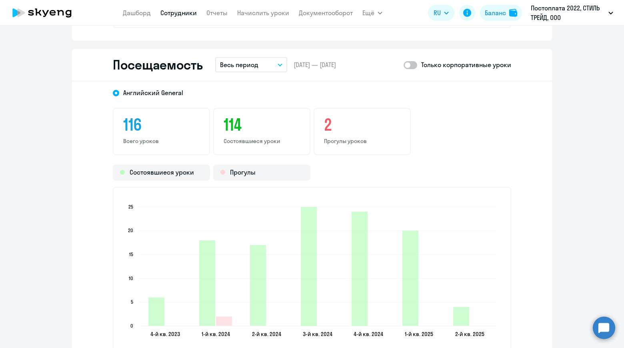
scroll to position [1040, 0]
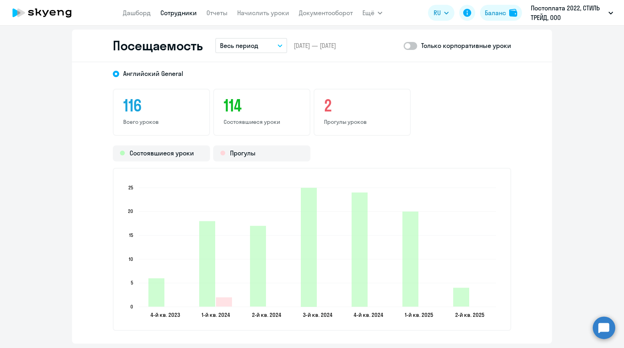
click at [252, 49] on p "Весь период" at bounding box center [239, 46] width 38 height 10
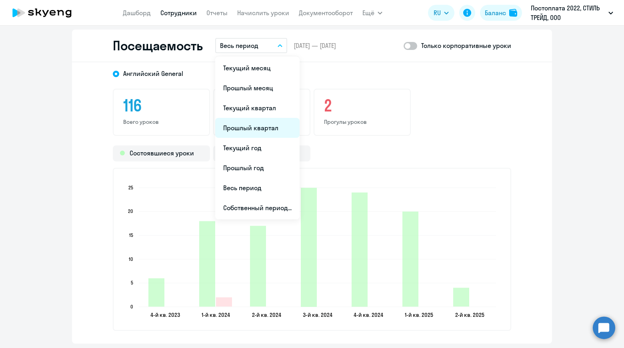
click at [259, 132] on li "Прошлый квартал" at bounding box center [257, 128] width 84 height 20
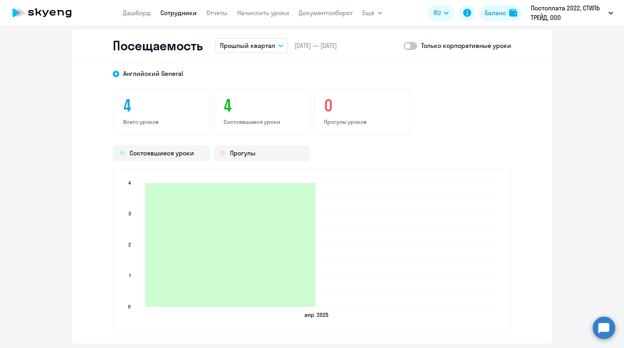
scroll to position [1079, 0]
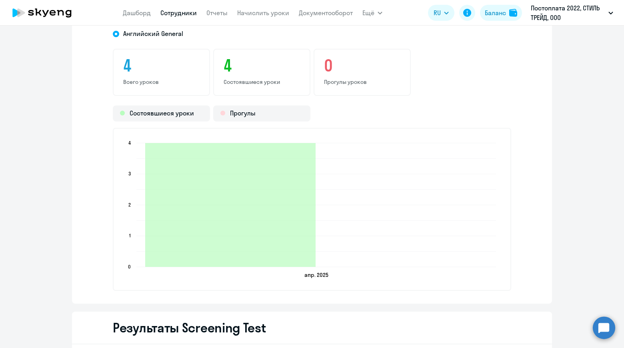
click at [182, 18] on nav "[PERSON_NAME] Отчеты Начислить уроки Документооборот" at bounding box center [238, 13] width 230 height 16
click at [185, 12] on link "Сотрудники" at bounding box center [178, 13] width 36 height 8
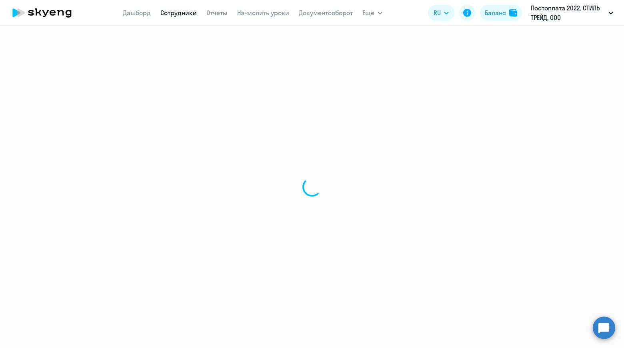
select select "30"
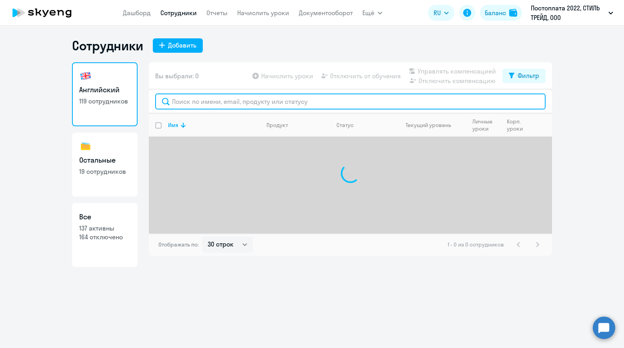
click at [240, 100] on input "text" at bounding box center [350, 102] width 390 height 16
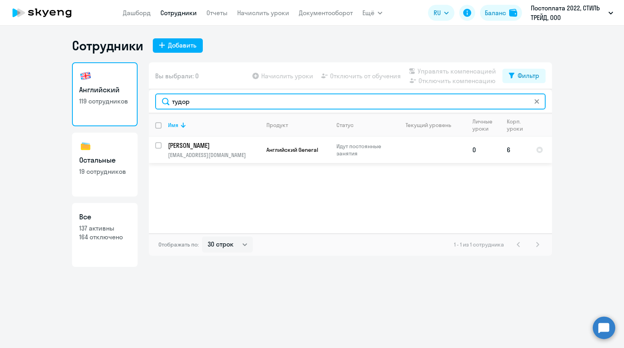
type input "тудор"
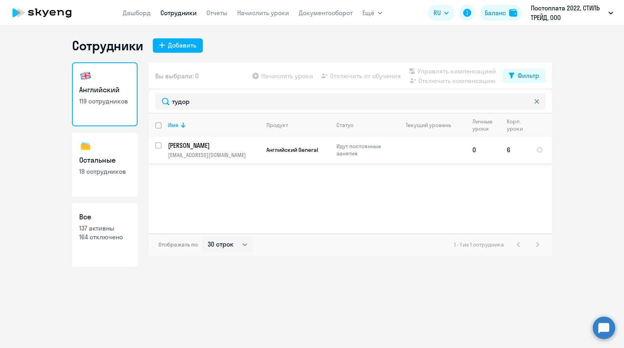
click at [237, 151] on td "Тудор Виолетта Витальевна [EMAIL_ADDRESS][DOMAIN_NAME]" at bounding box center [211, 150] width 98 height 26
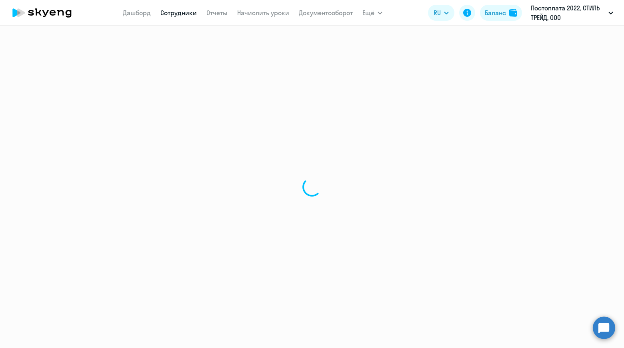
select select "english"
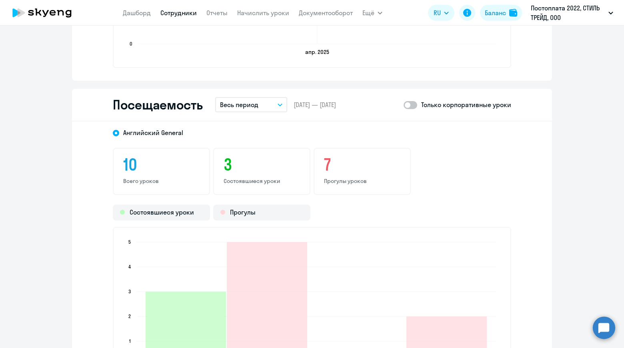
scroll to position [880, 0]
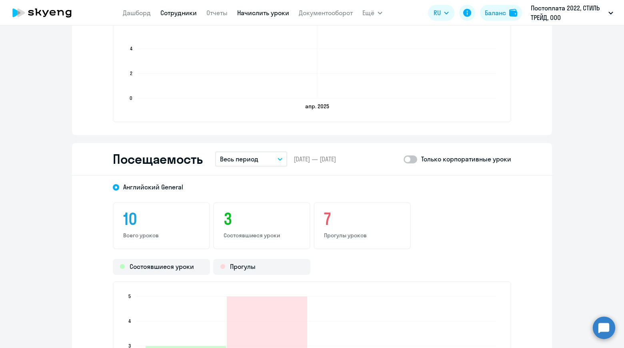
click at [250, 14] on link "Начислить уроки" at bounding box center [263, 13] width 52 height 8
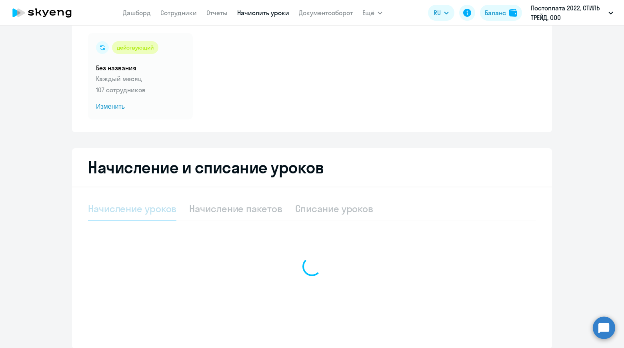
select select "10"
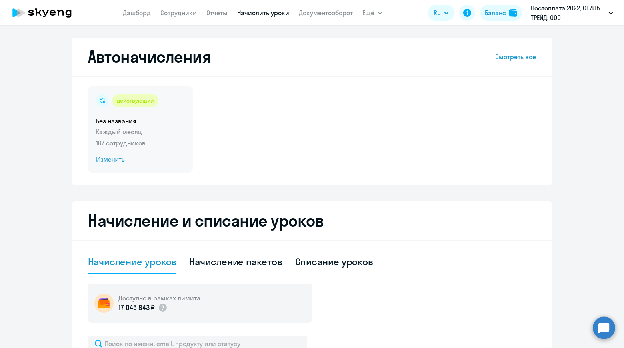
click at [124, 129] on p "Каждый месяц" at bounding box center [140, 132] width 89 height 10
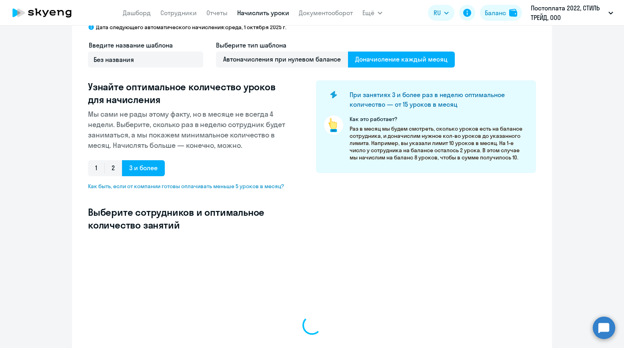
scroll to position [157, 0]
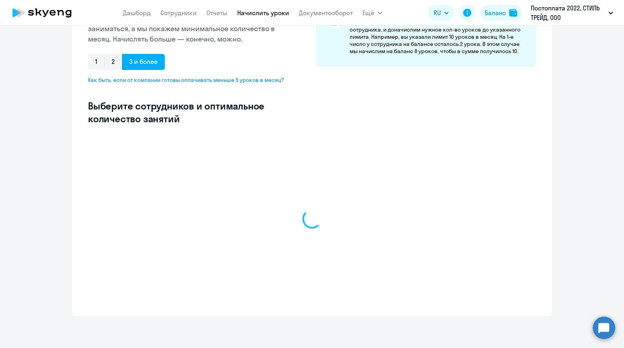
select select "10"
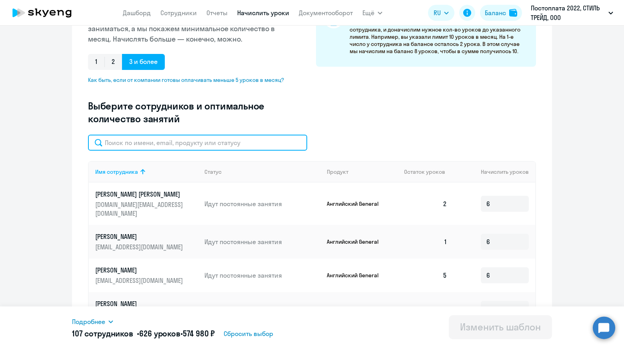
click at [207, 144] on input "text" at bounding box center [197, 143] width 219 height 16
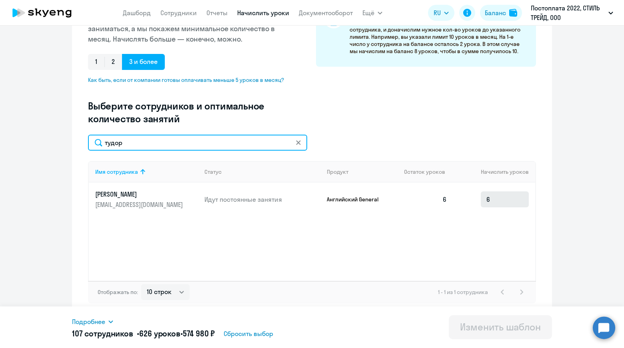
type input "тудор"
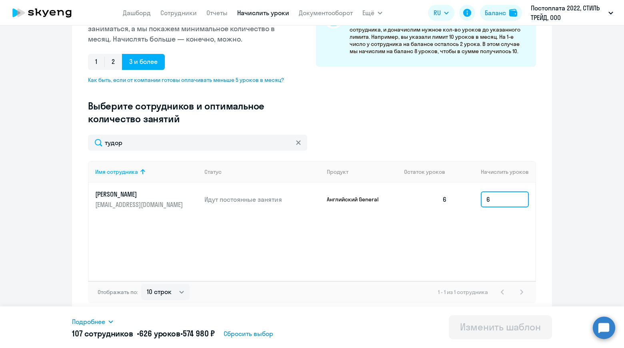
click at [501, 200] on input "6" at bounding box center [505, 200] width 48 height 16
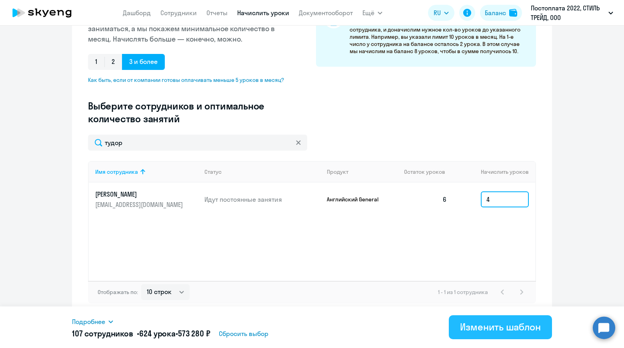
type input "4"
click at [500, 321] on div "Изменить шаблон" at bounding box center [500, 327] width 81 height 13
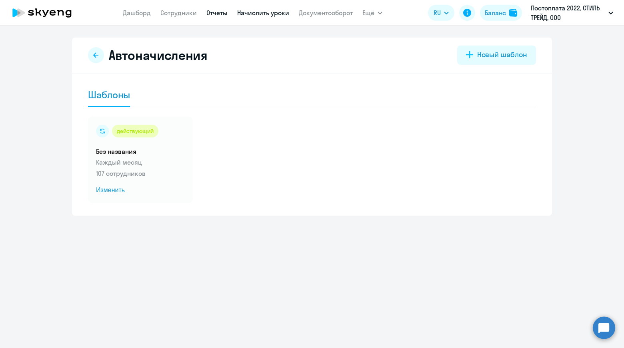
click at [209, 14] on link "Отчеты" at bounding box center [216, 13] width 21 height 8
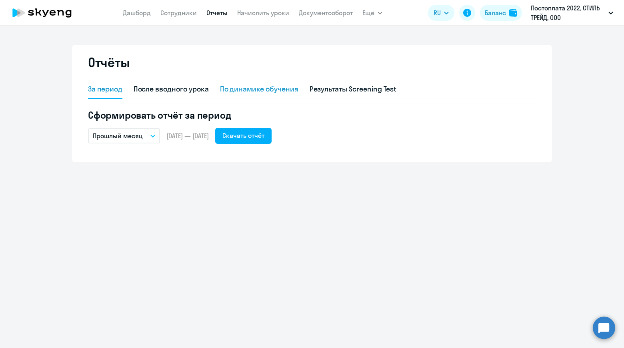
click at [247, 92] on div "По динамике обучения" at bounding box center [259, 89] width 78 height 10
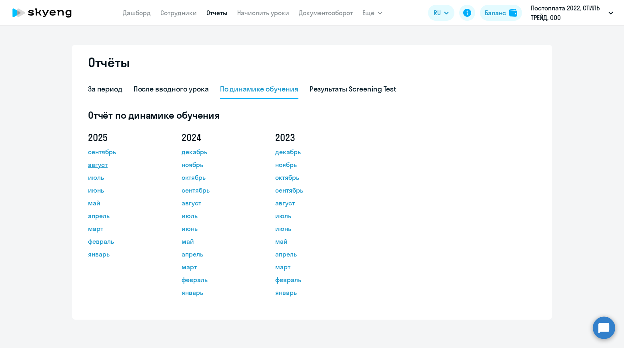
click at [100, 164] on link "август" at bounding box center [124, 165] width 72 height 10
click at [144, 14] on link "Дашборд" at bounding box center [137, 13] width 28 height 8
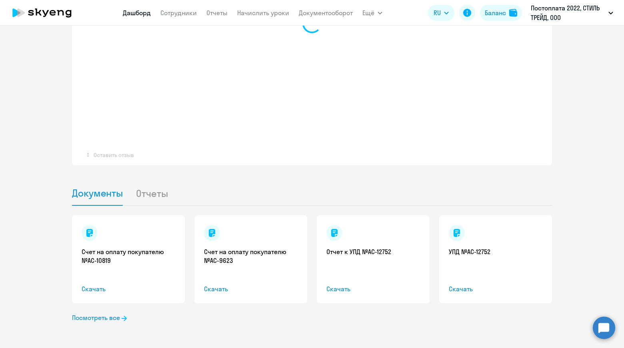
scroll to position [425, 0]
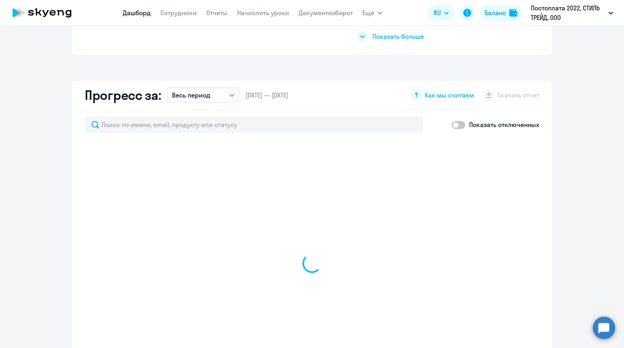
select select "30"
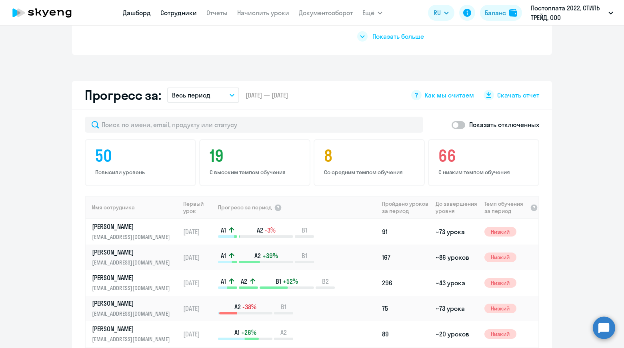
click at [185, 14] on link "Сотрудники" at bounding box center [178, 13] width 36 height 8
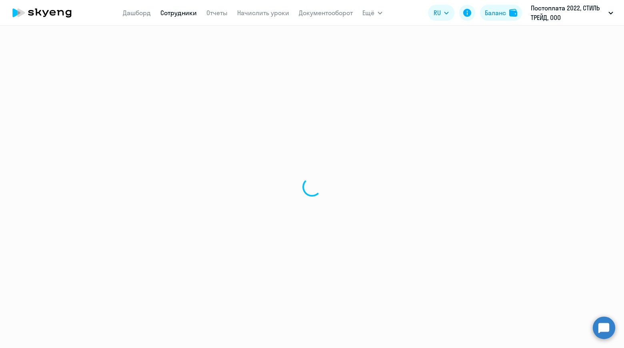
select select "30"
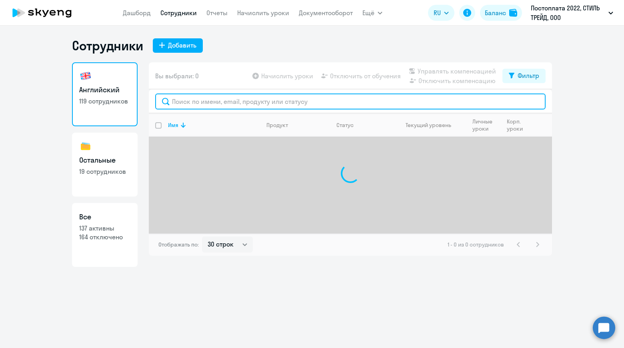
click at [291, 103] on input "text" at bounding box center [350, 102] width 390 height 16
type input ","
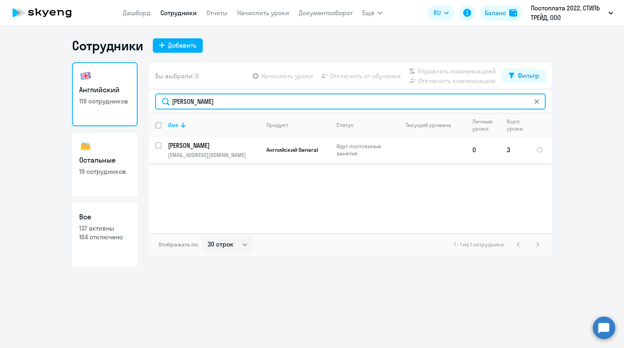
type input "[PERSON_NAME]"
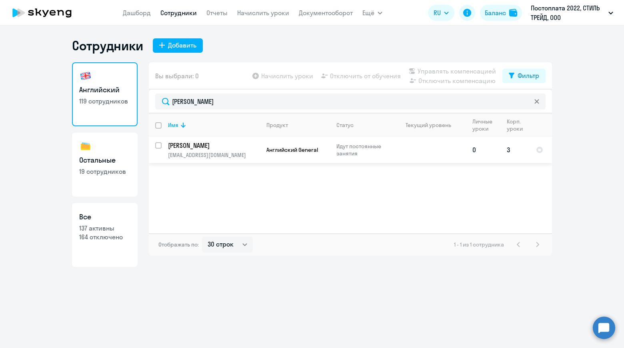
click at [237, 148] on p "[PERSON_NAME]" at bounding box center [213, 145] width 90 height 9
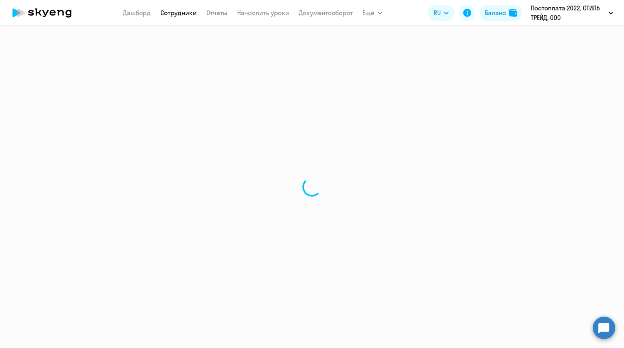
select select "english"
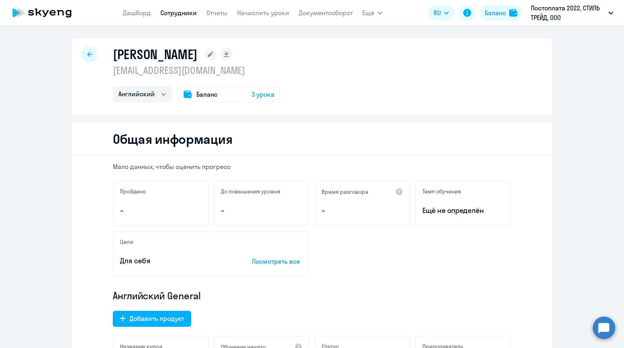
click at [263, 94] on span "3 урока" at bounding box center [262, 95] width 23 height 10
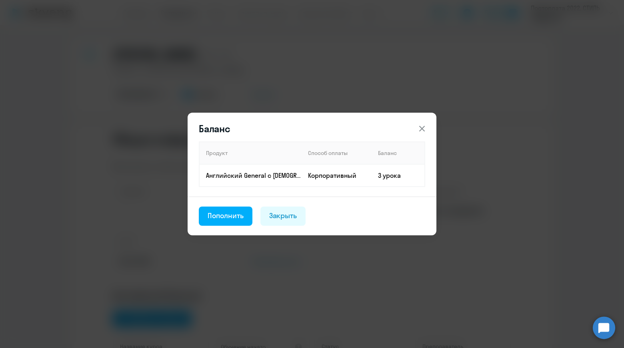
click at [419, 129] on icon at bounding box center [422, 129] width 10 height 10
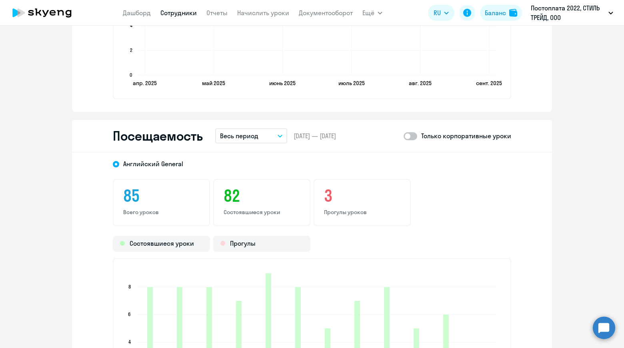
scroll to position [880, 0]
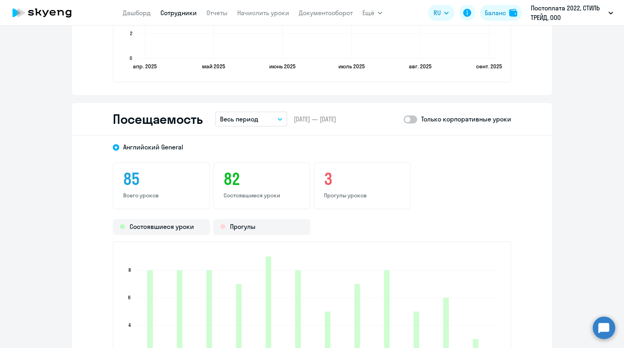
click at [249, 120] on p "Весь период" at bounding box center [239, 119] width 38 height 10
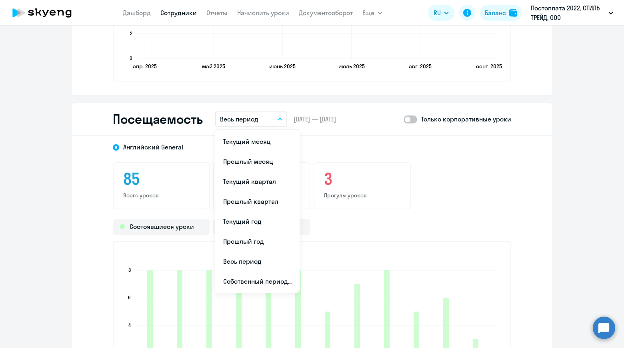
click at [524, 189] on div "[DEMOGRAPHIC_DATA] General 85 Всего уроков 82 Состоявшиеся уроки 3 Прогулы урок…" at bounding box center [312, 276] width 480 height 281
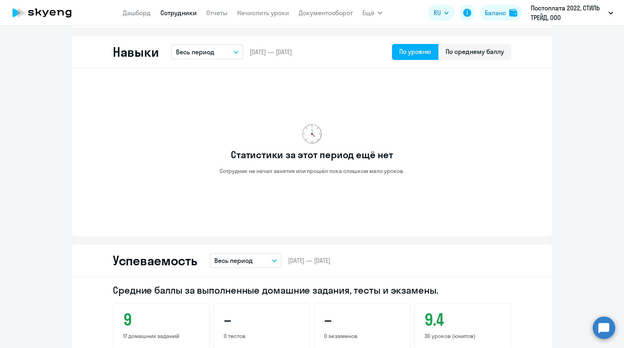
scroll to position [416, 0]
